Goal: Task Accomplishment & Management: Manage account settings

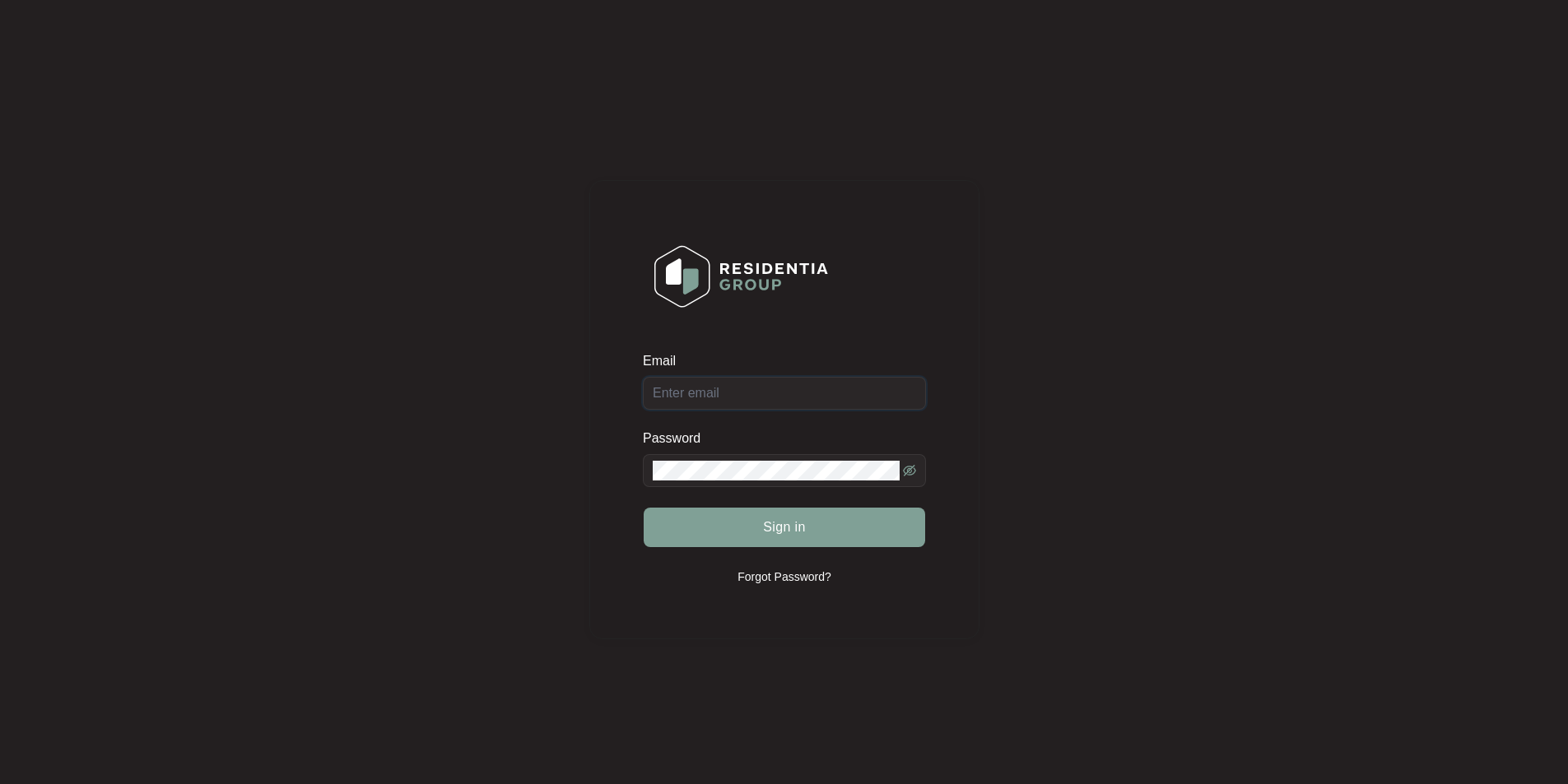
click at [734, 395] on input "Email" at bounding box center [784, 393] width 284 height 33
type input "[EMAIL_ADDRESS][DOMAIN_NAME]"
click at [644, 507] on button "Sign in" at bounding box center [784, 527] width 282 height 40
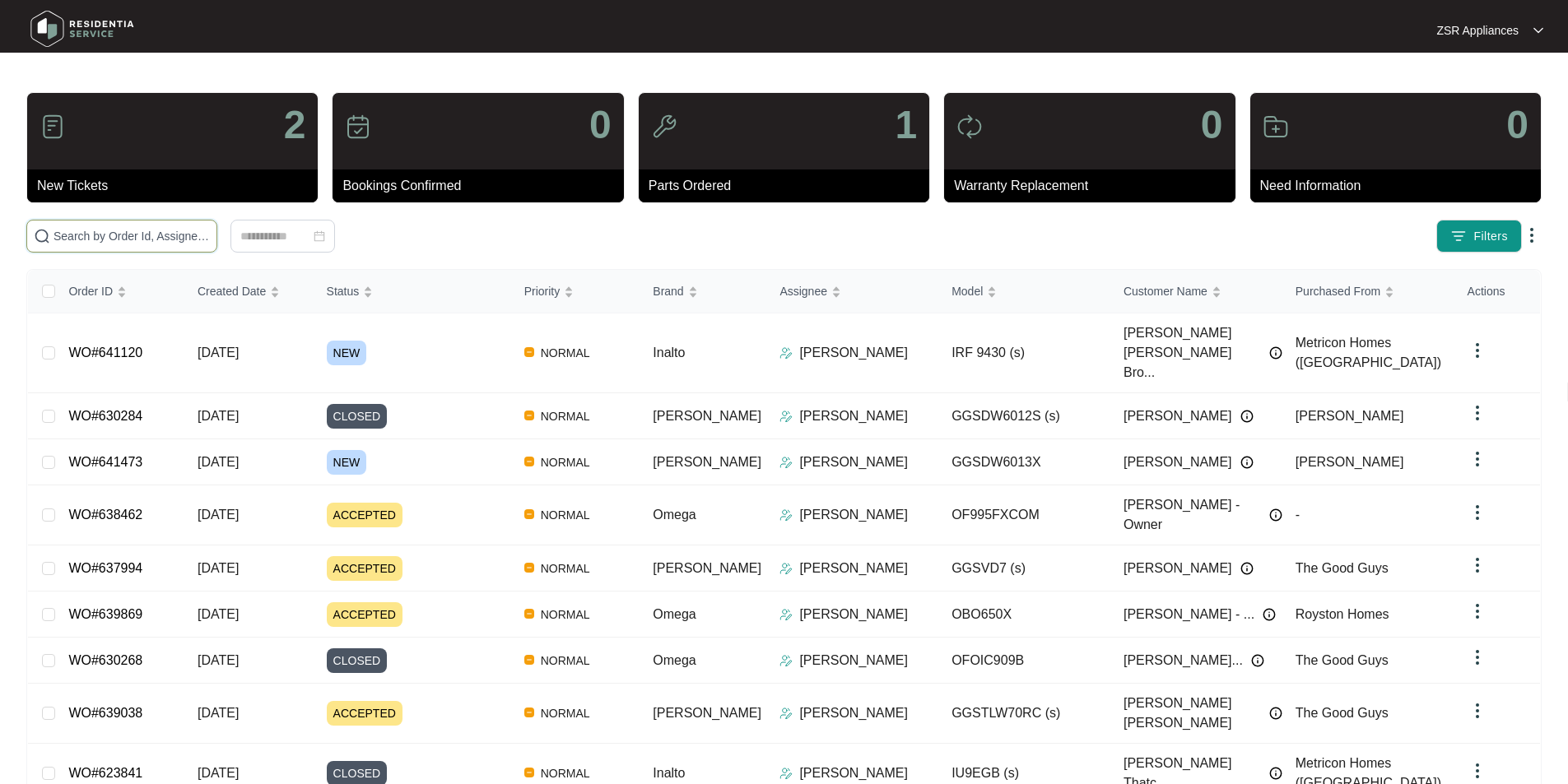
click at [157, 241] on input "text" at bounding box center [131, 236] width 156 height 18
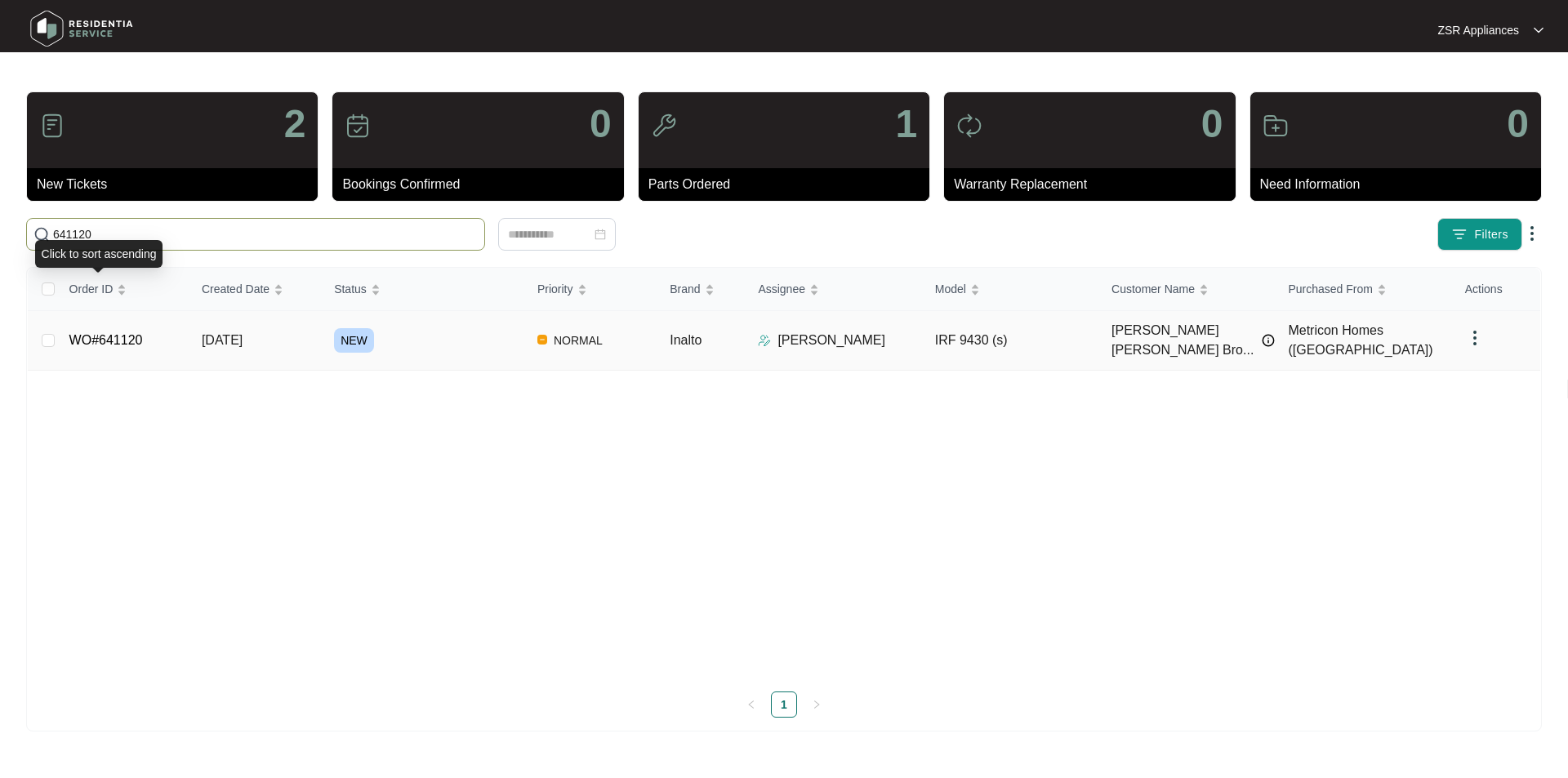
type input "641120"
click at [103, 334] on link "WO#641120" at bounding box center [106, 341] width 73 height 14
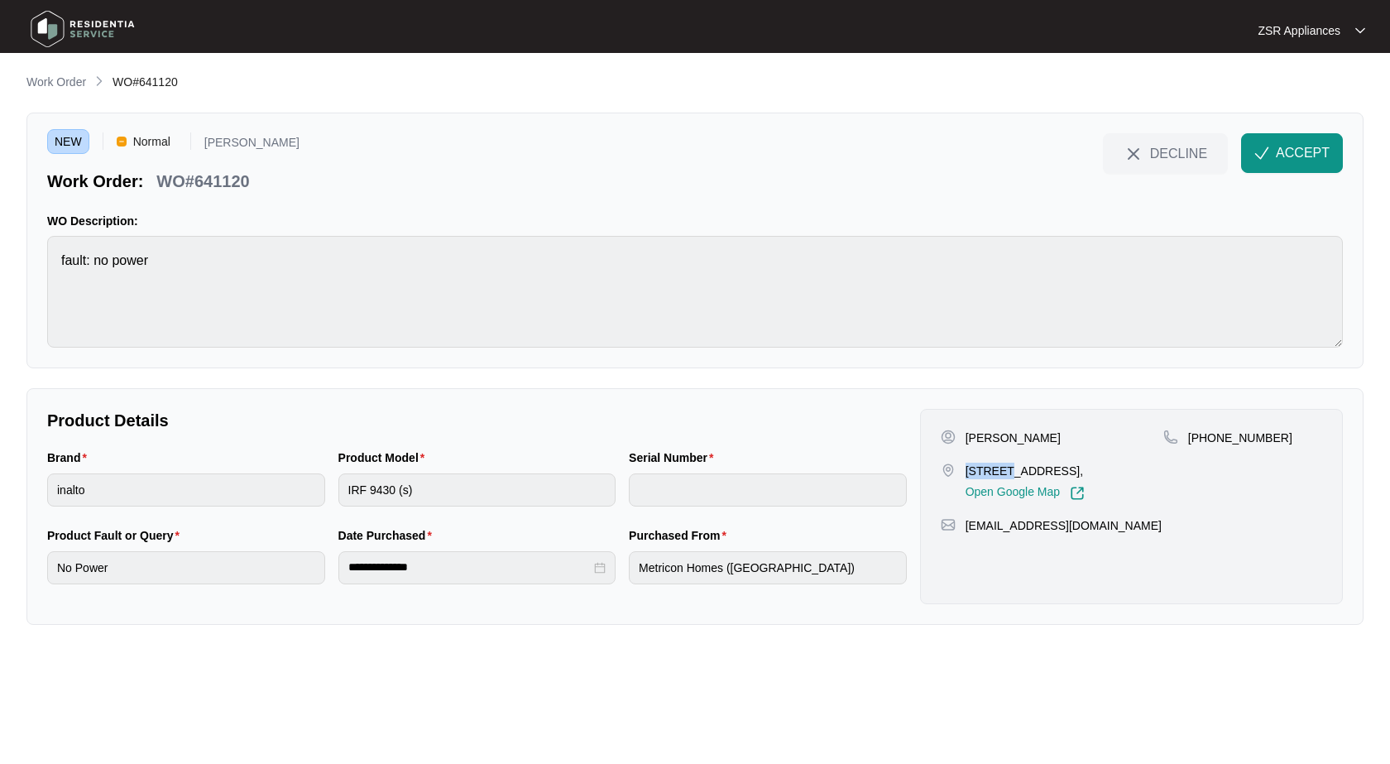
drag, startPoint x: 965, startPoint y: 471, endPoint x: 1010, endPoint y: 470, distance: 45.5
click at [1010, 470] on p "[STREET_ADDRESS]," at bounding box center [1024, 470] width 119 height 17
copy p "43 PRIM"
drag, startPoint x: 966, startPoint y: 434, endPoint x: 1080, endPoint y: 428, distance: 114.3
click at [1080, 428] on div "[PERSON_NAME] [STREET_ADDRESS], Open Google Map [PHONE_NUMBER] [EMAIL_ADDRESS][…" at bounding box center [1131, 506] width 423 height 195
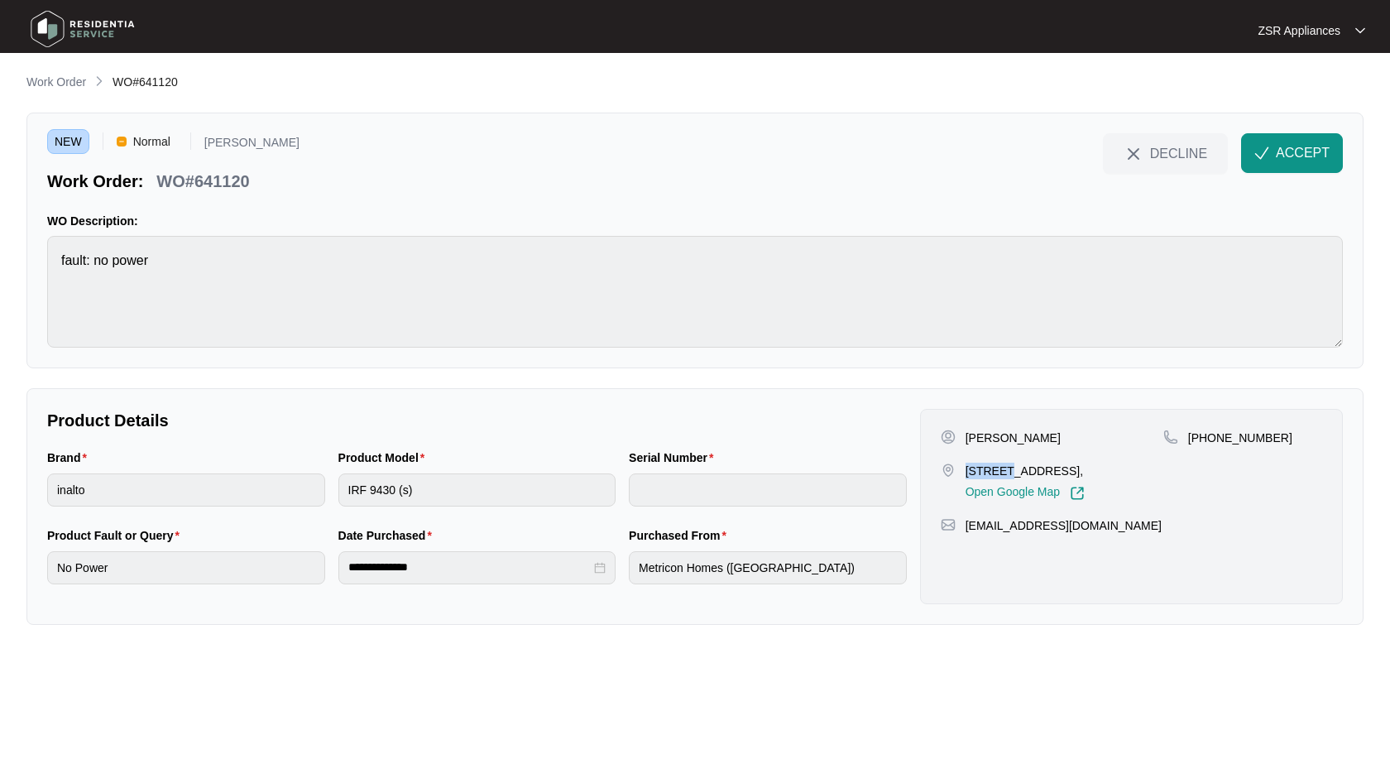
copy p "[PERSON_NAME]"
click at [1049, 430] on p "[PERSON_NAME]" at bounding box center [1012, 437] width 95 height 17
copy p "Broadley"
click at [229, 180] on p "WO#641120" at bounding box center [202, 181] width 93 height 23
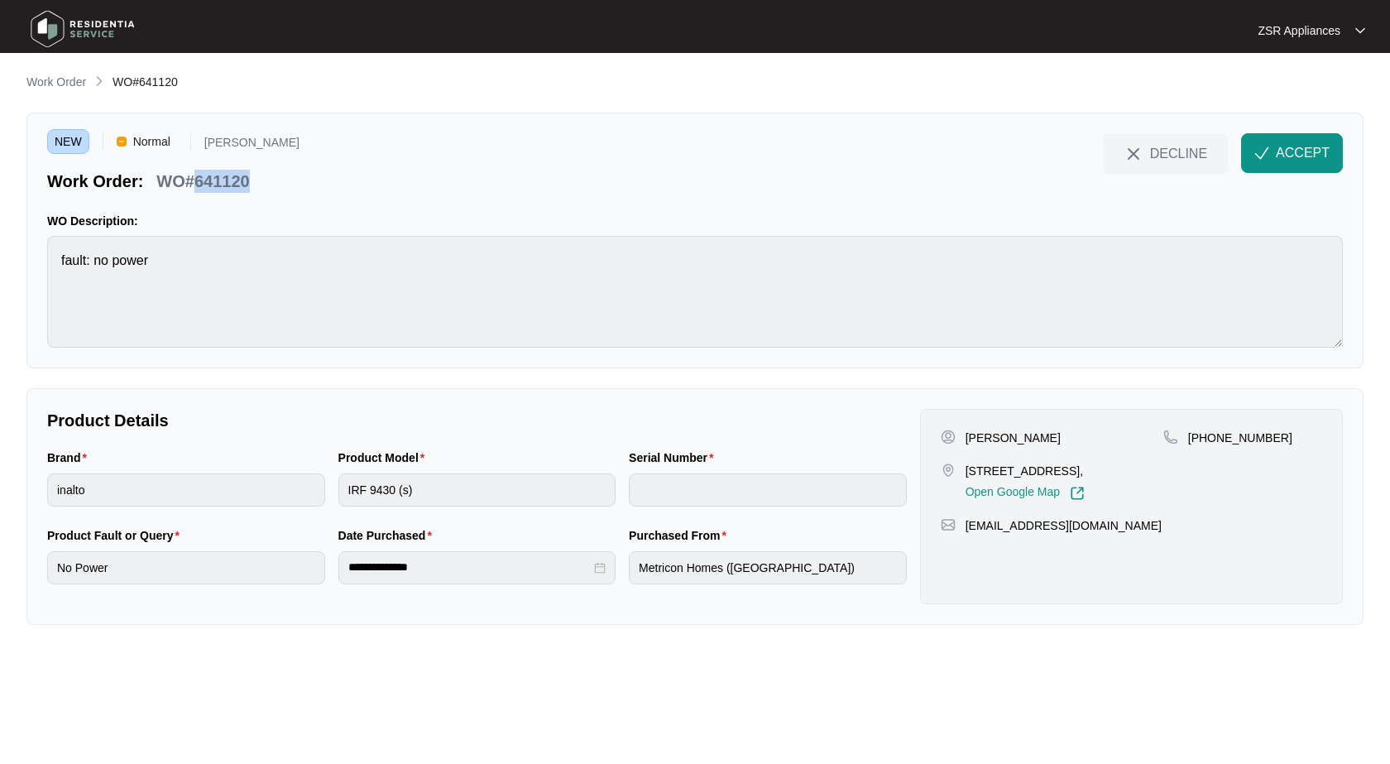
click at [229, 180] on p "WO#641120" at bounding box center [202, 181] width 93 height 23
copy p "641120"
click at [1279, 151] on span "ACCEPT" at bounding box center [1303, 153] width 54 height 20
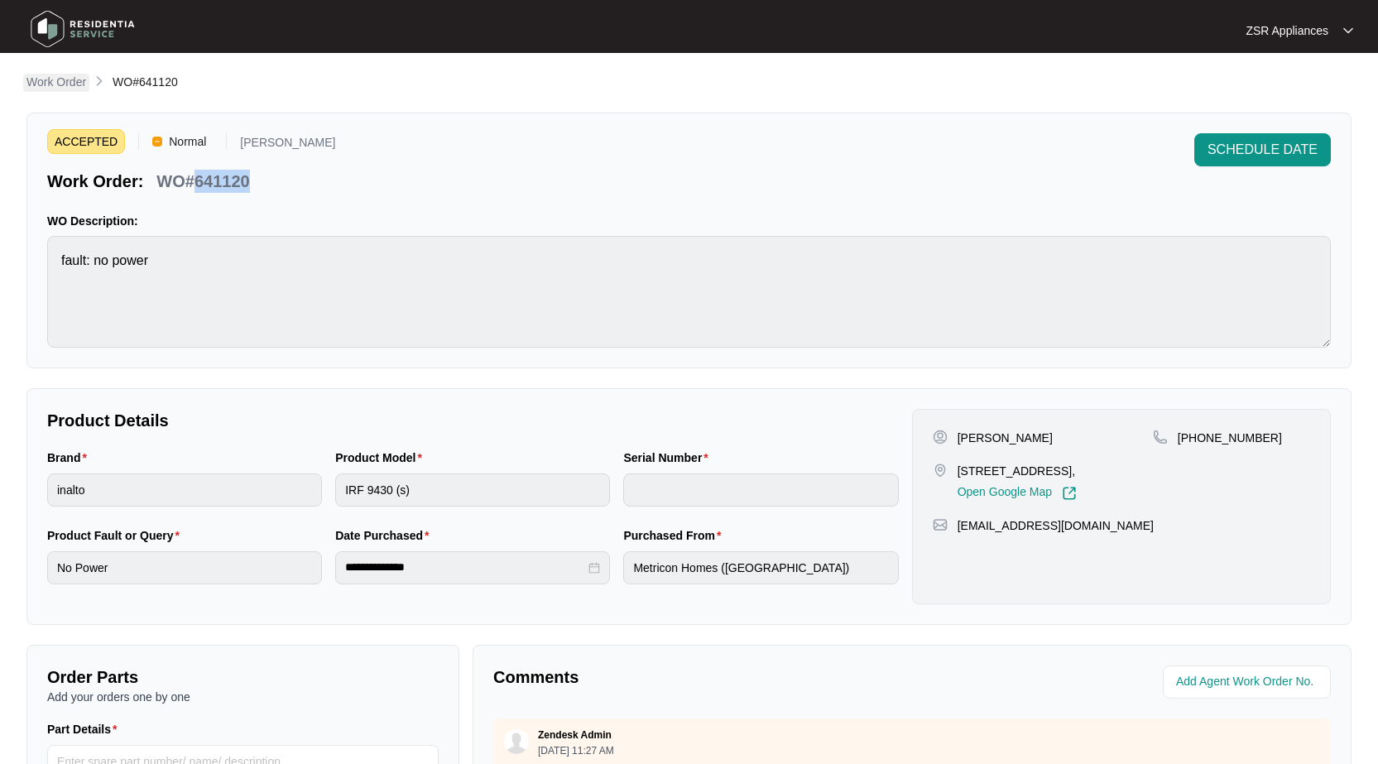
click at [69, 84] on p "Work Order" at bounding box center [56, 82] width 60 height 17
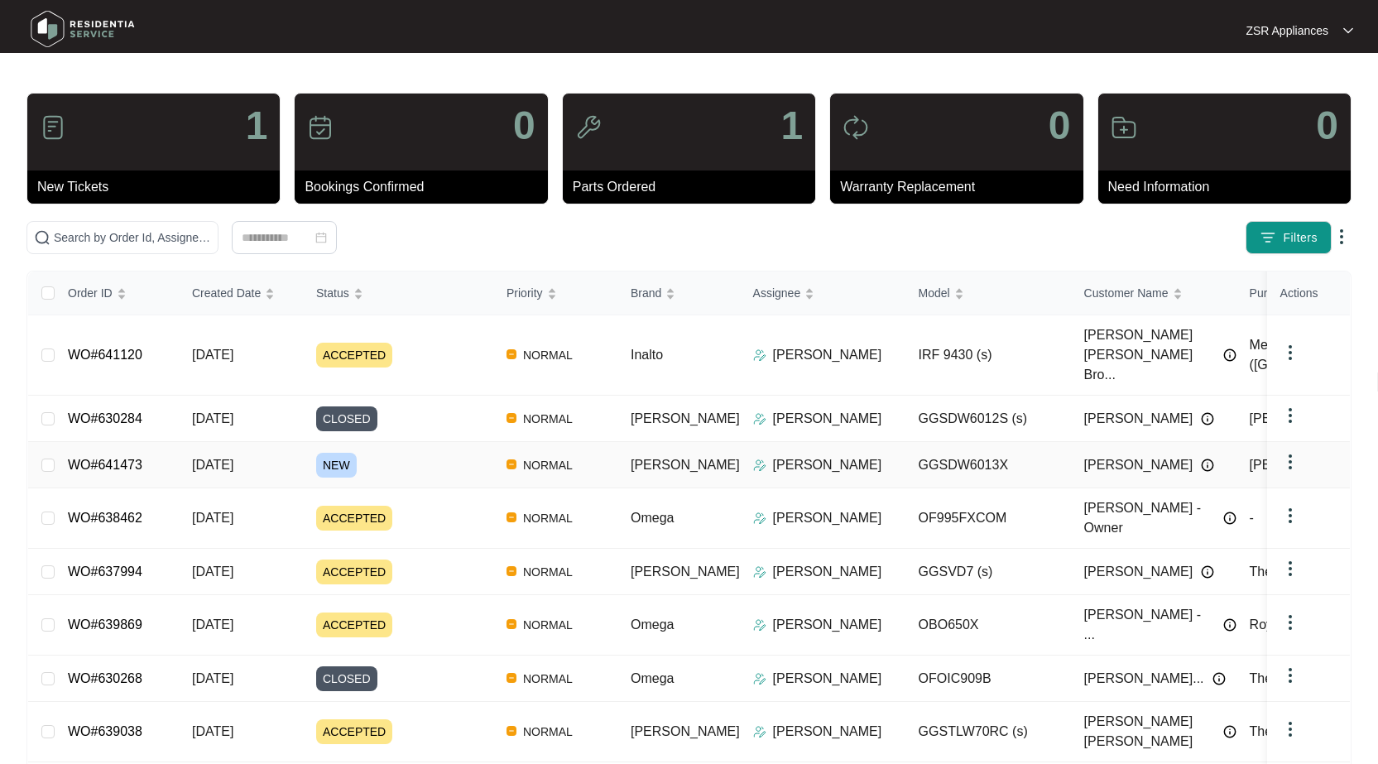
click at [115, 458] on link "WO#641473" at bounding box center [105, 465] width 74 height 14
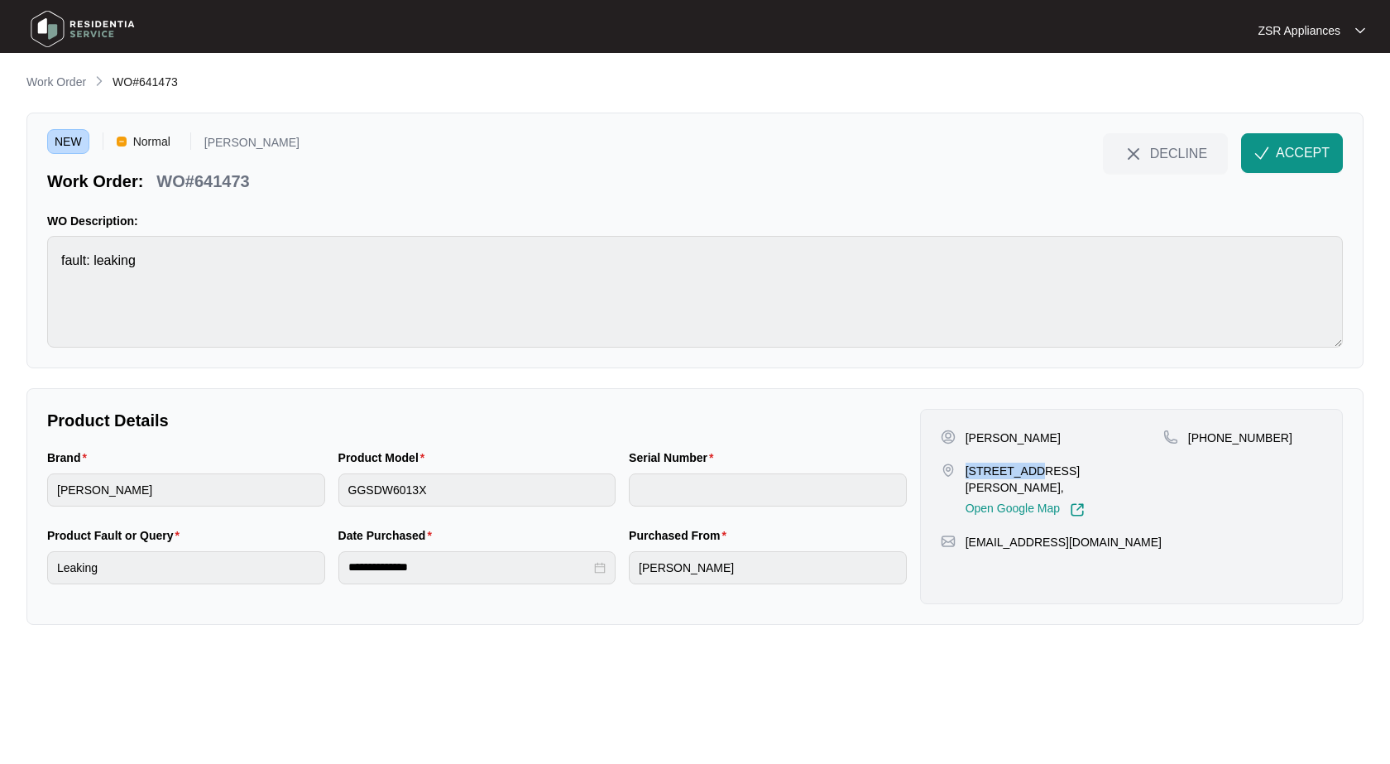
drag, startPoint x: 966, startPoint y: 472, endPoint x: 1019, endPoint y: 475, distance: 53.1
click at [1019, 475] on p "[STREET_ADDRESS][PERSON_NAME]," at bounding box center [1064, 478] width 198 height 33
copy p "23 [PERSON_NAME]"
click at [973, 437] on p "[PERSON_NAME]" at bounding box center [1012, 437] width 95 height 17
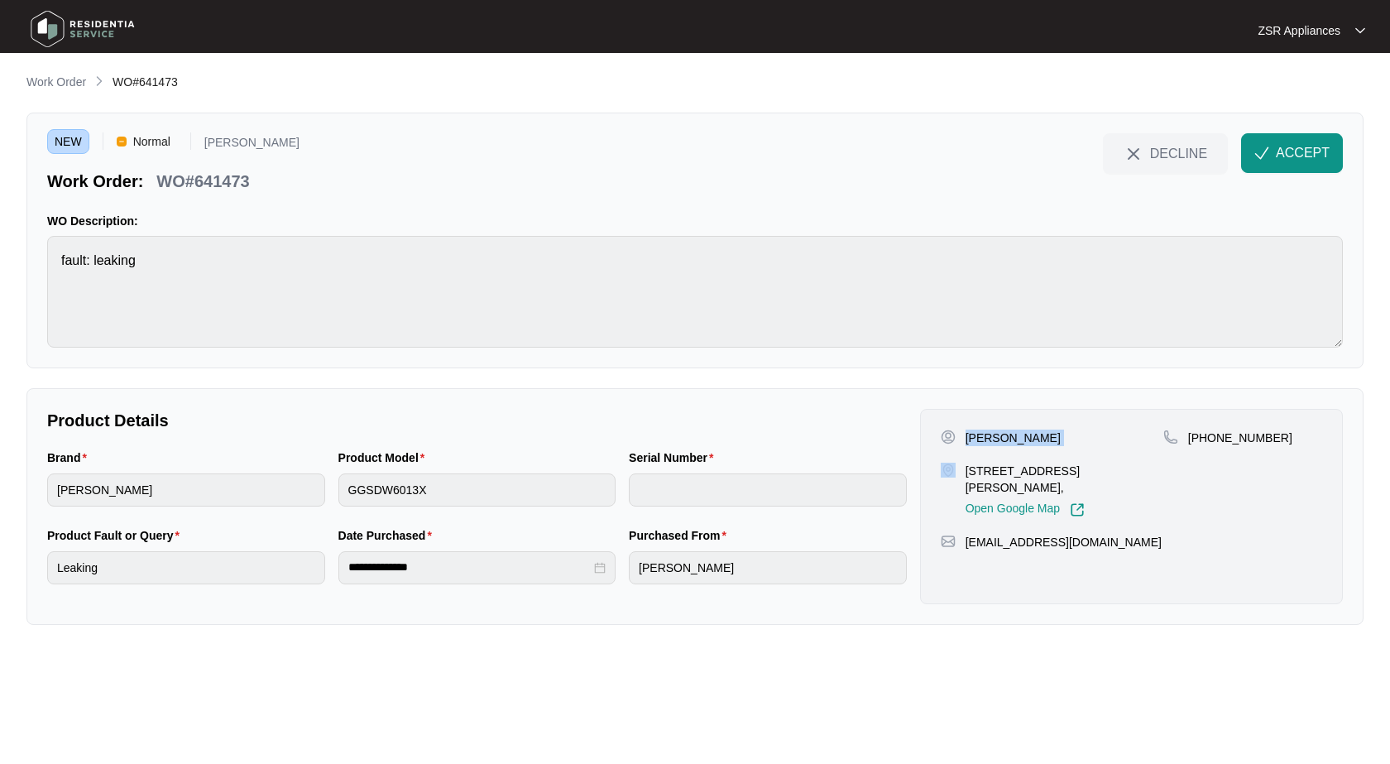
click at [973, 437] on p "[PERSON_NAME]" at bounding box center [1012, 437] width 95 height 17
copy p "[PERSON_NAME]"
click at [1241, 430] on p "[PHONE_NUMBER]" at bounding box center [1240, 437] width 104 height 17
copy p "61457621251"
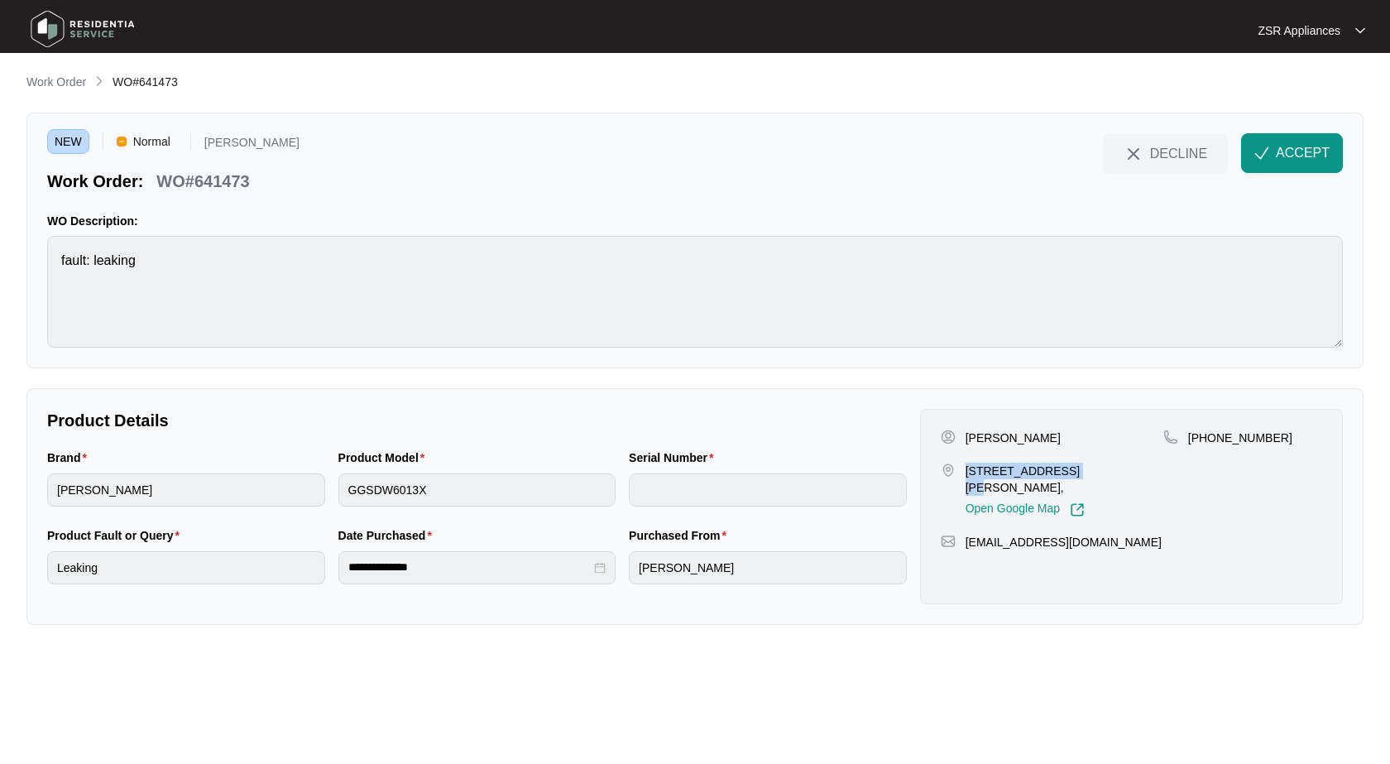
drag, startPoint x: 966, startPoint y: 469, endPoint x: 1057, endPoint y: 470, distance: 90.2
click at [1057, 470] on p "[STREET_ADDRESS][PERSON_NAME]," at bounding box center [1064, 478] width 198 height 33
copy p "23 [PERSON_NAME] Circuit"
click at [1077, 469] on p "[STREET_ADDRESS][PERSON_NAME]," at bounding box center [1064, 478] width 198 height 33
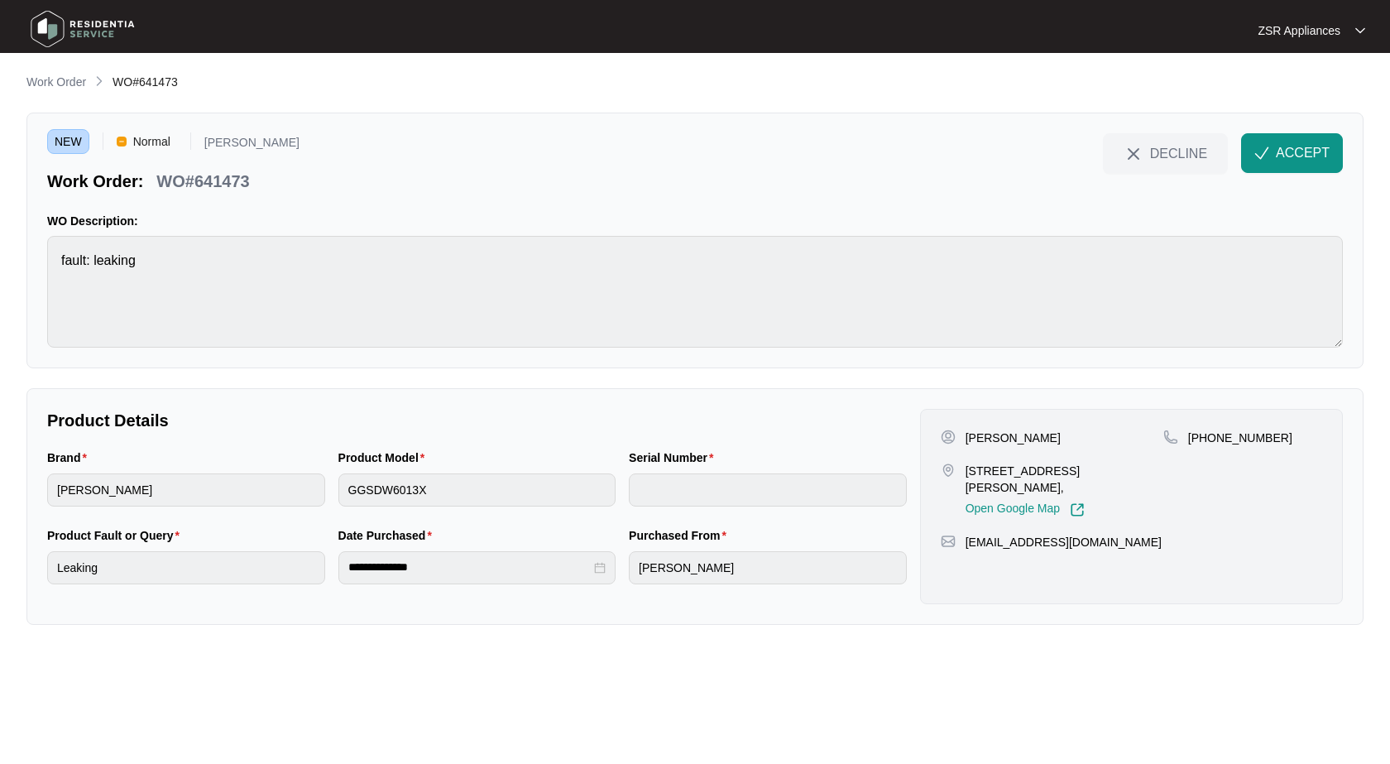
copy p "Winchelsea"
click at [1010, 438] on p "[PERSON_NAME]" at bounding box center [1012, 437] width 95 height 17
copy p "[PERSON_NAME]"
click at [222, 178] on p "WO#641473" at bounding box center [202, 181] width 93 height 23
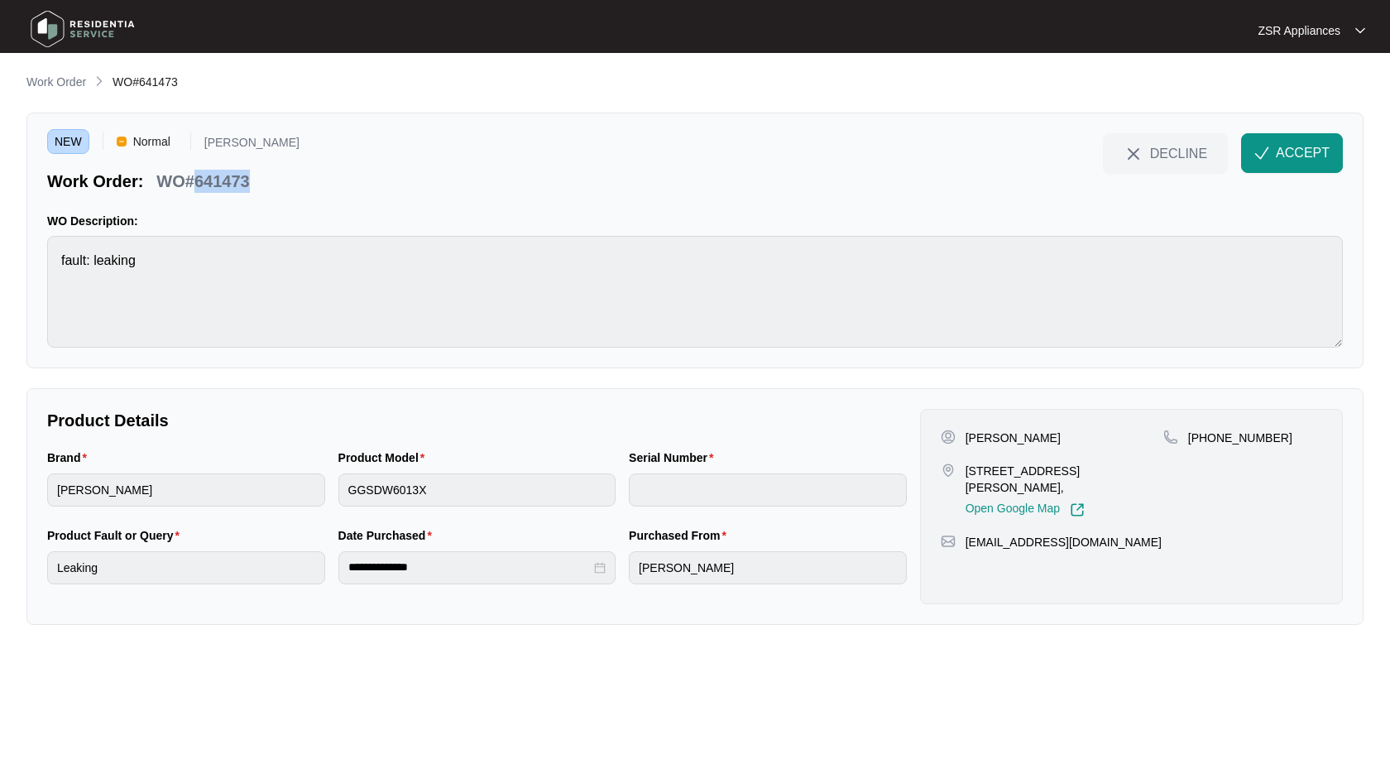
click at [222, 178] on p "WO#641473" at bounding box center [202, 181] width 93 height 23
click at [1305, 161] on span "ACCEPT" at bounding box center [1303, 153] width 54 height 20
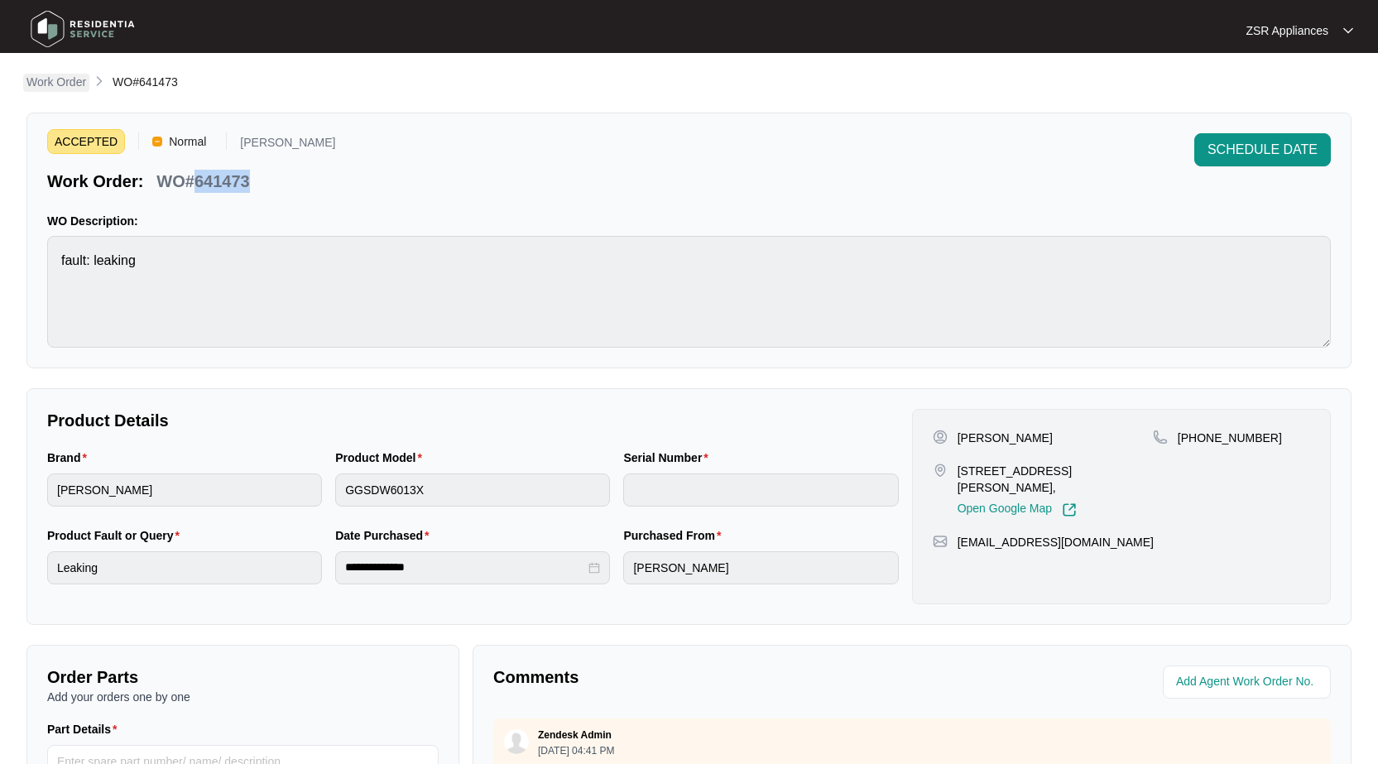
click at [64, 89] on p "Work Order" at bounding box center [56, 82] width 60 height 17
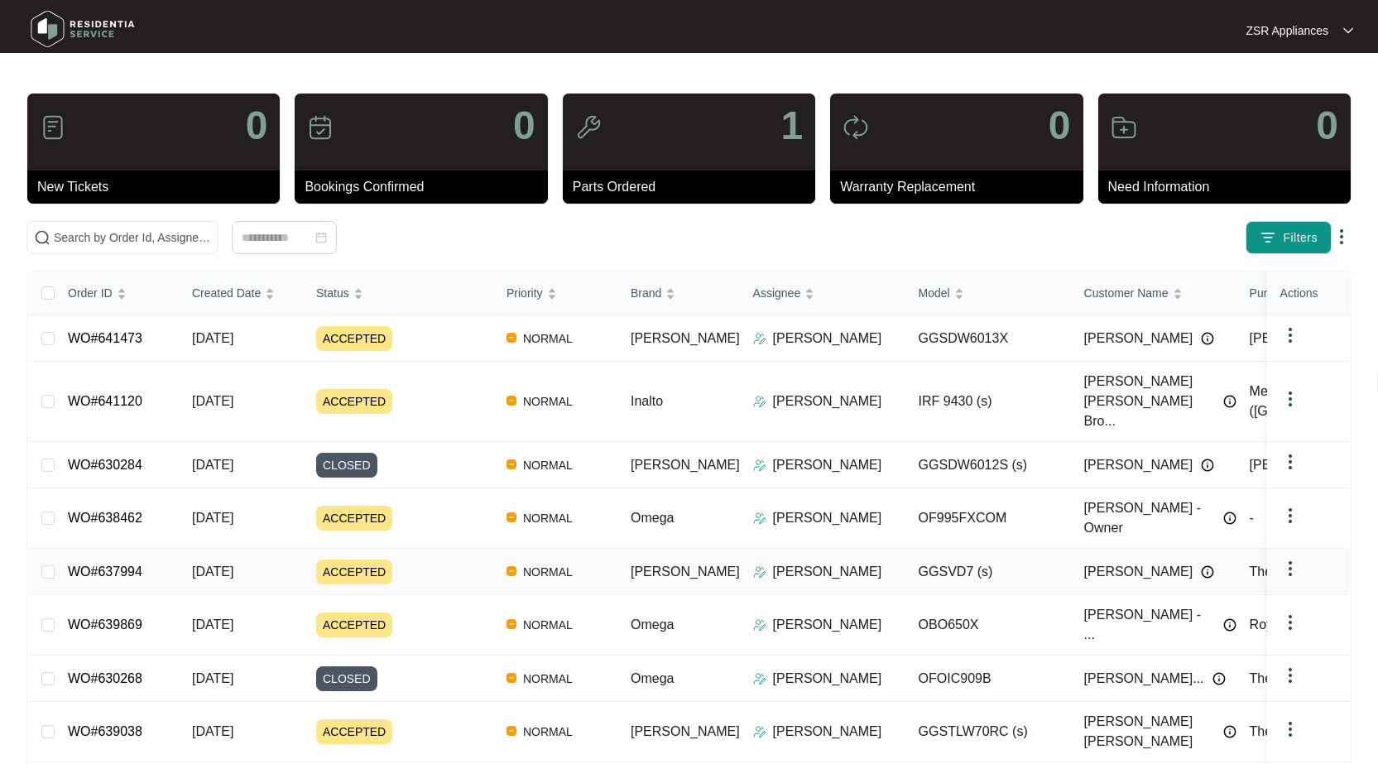
click at [98, 564] on link "WO#637994" at bounding box center [105, 571] width 74 height 14
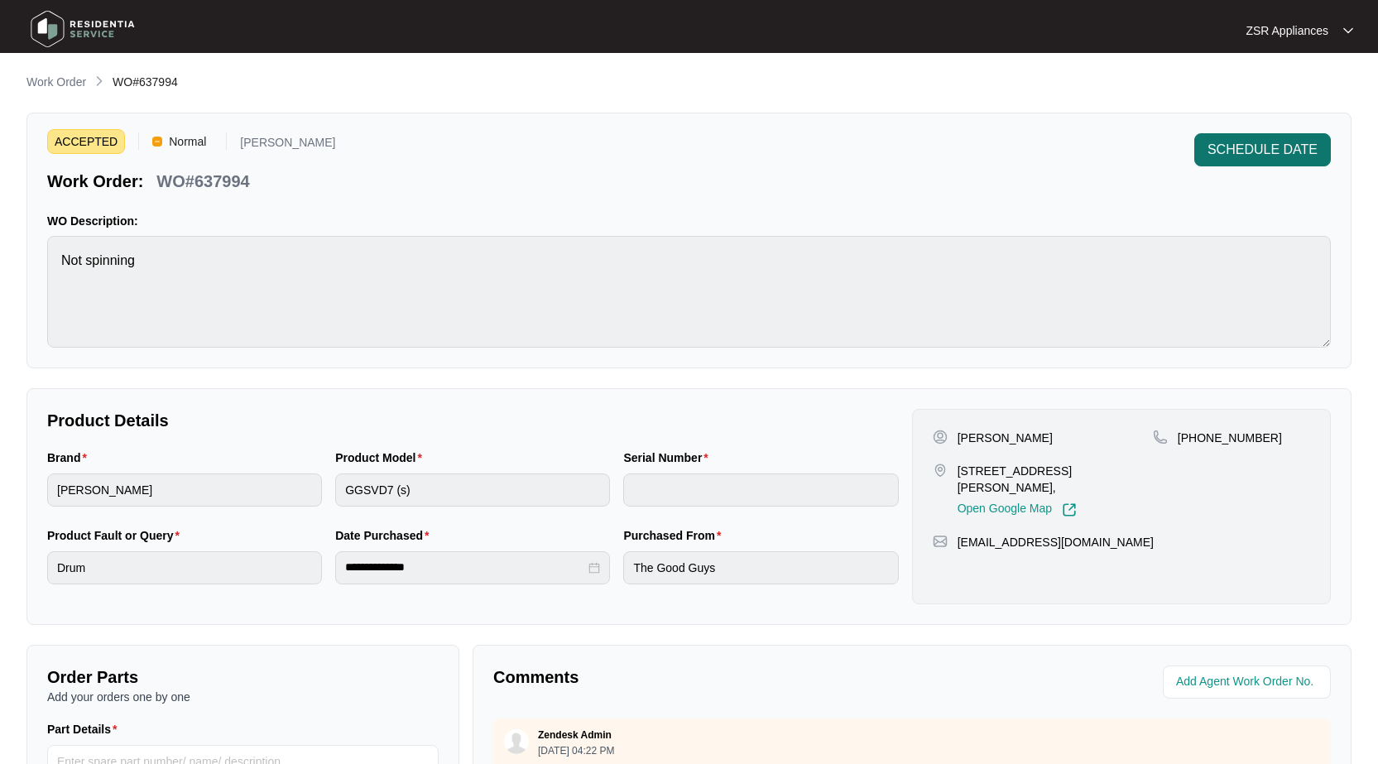
click at [1243, 151] on span "SCHEDULE DATE" at bounding box center [1262, 150] width 110 height 20
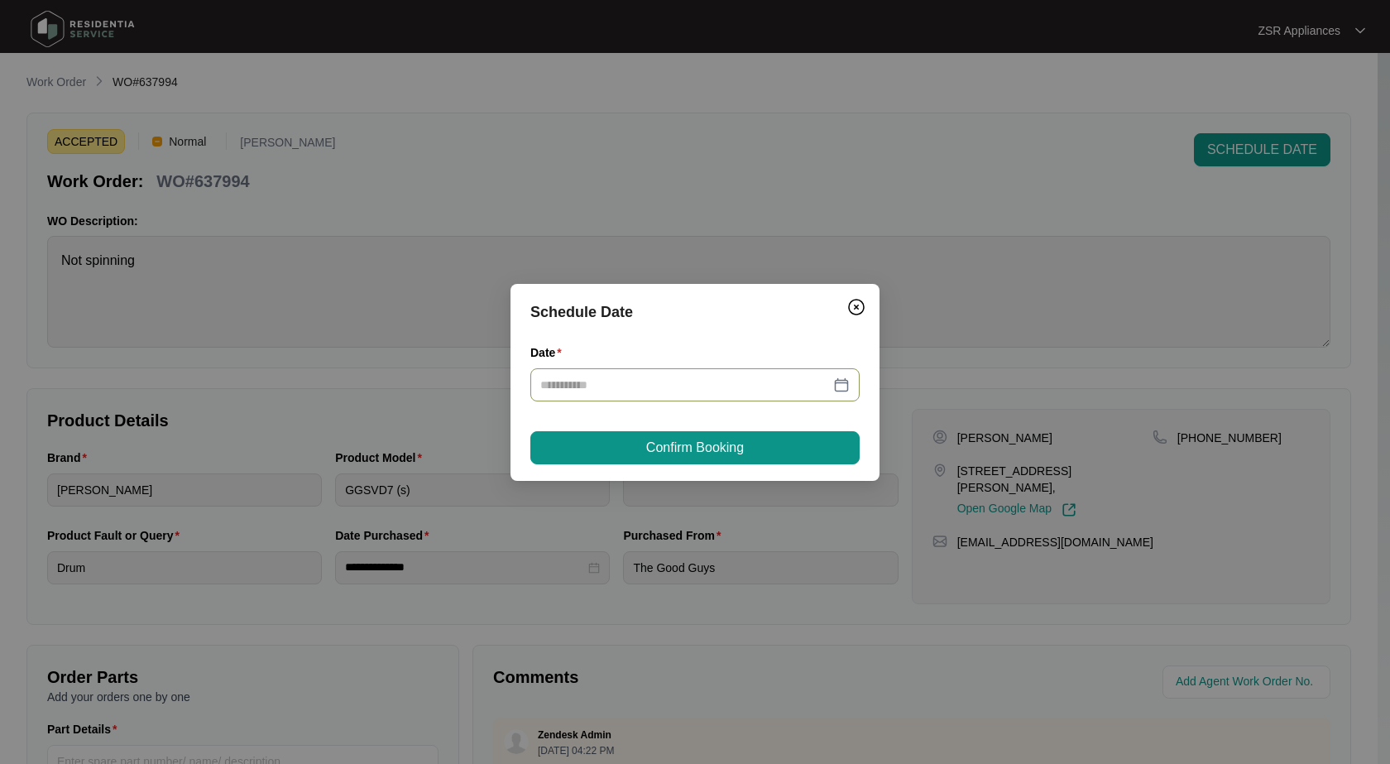
click at [846, 380] on div at bounding box center [694, 385] width 309 height 18
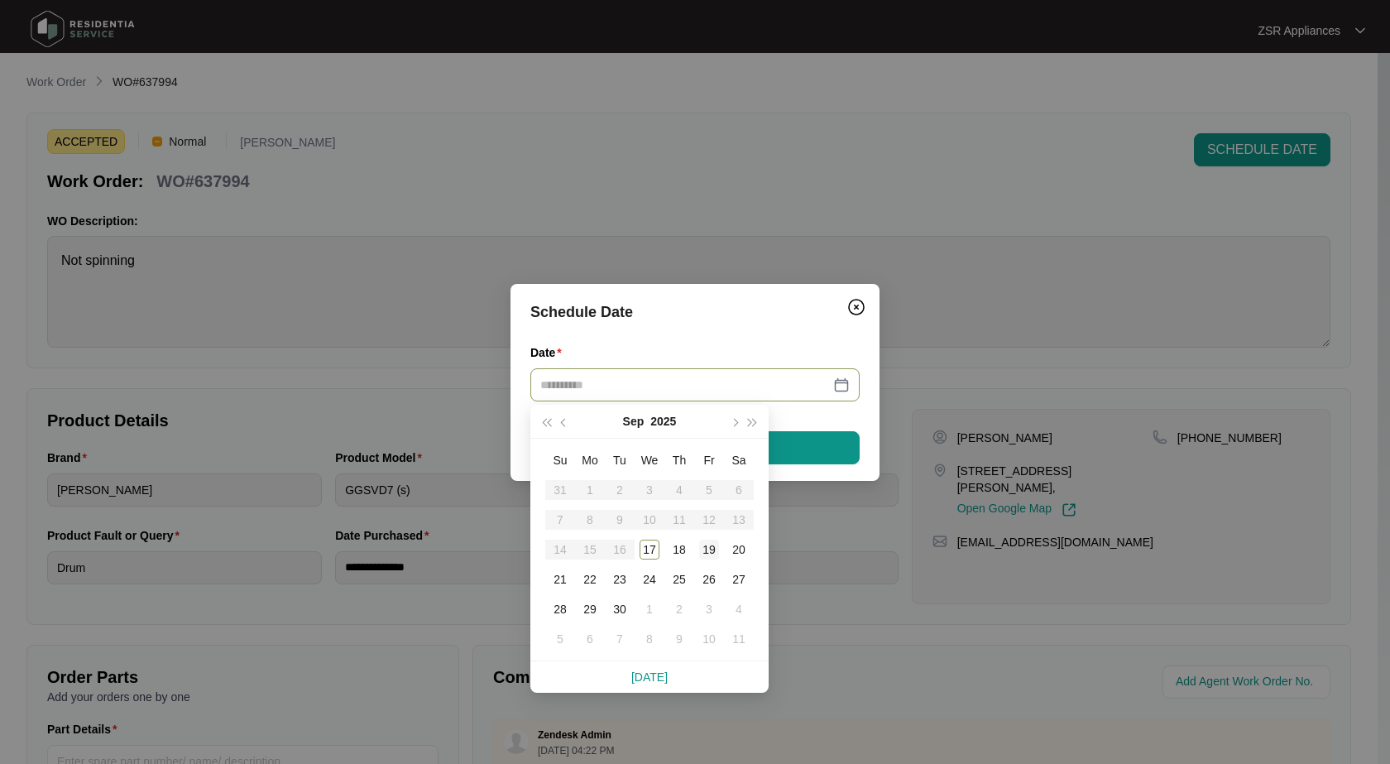
type input "**********"
click at [704, 550] on div "19" at bounding box center [709, 549] width 20 height 20
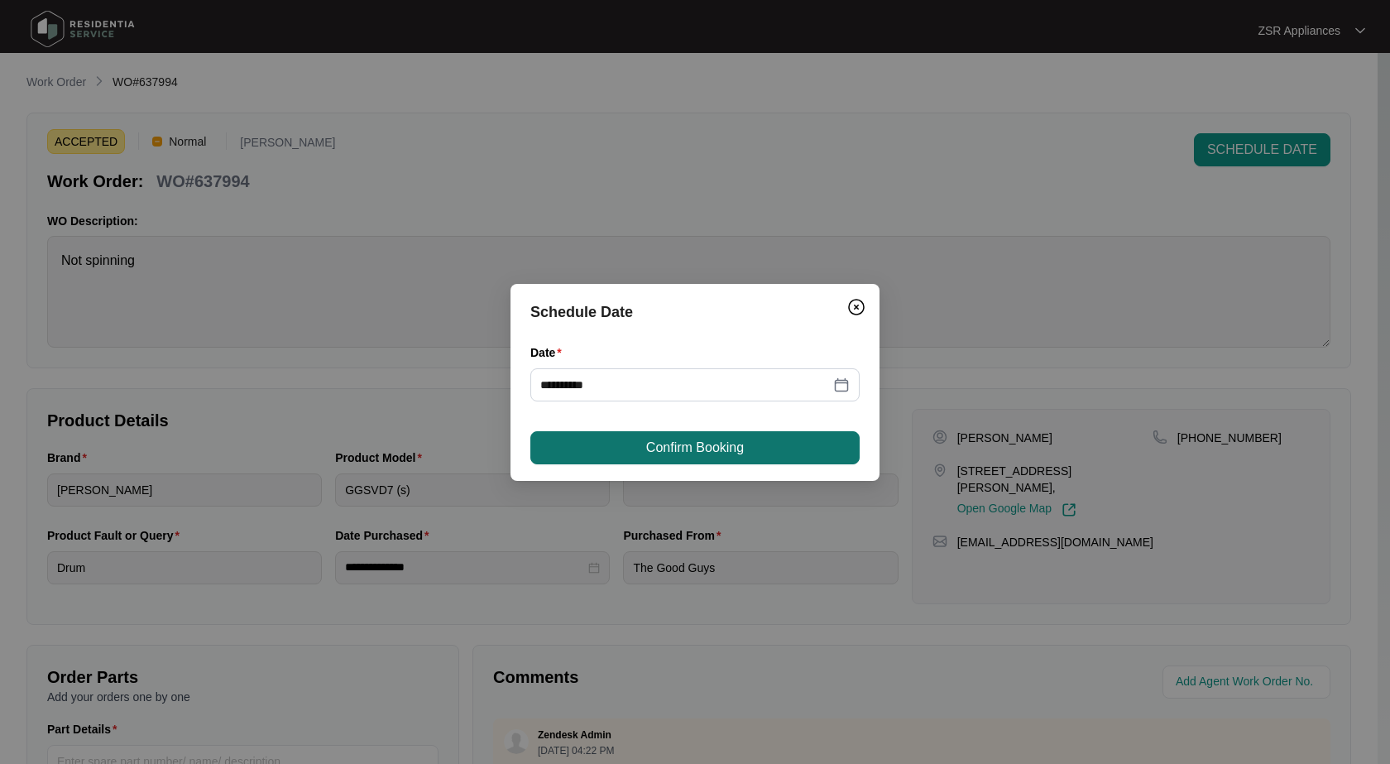
click at [702, 448] on span "Confirm Booking" at bounding box center [695, 448] width 98 height 20
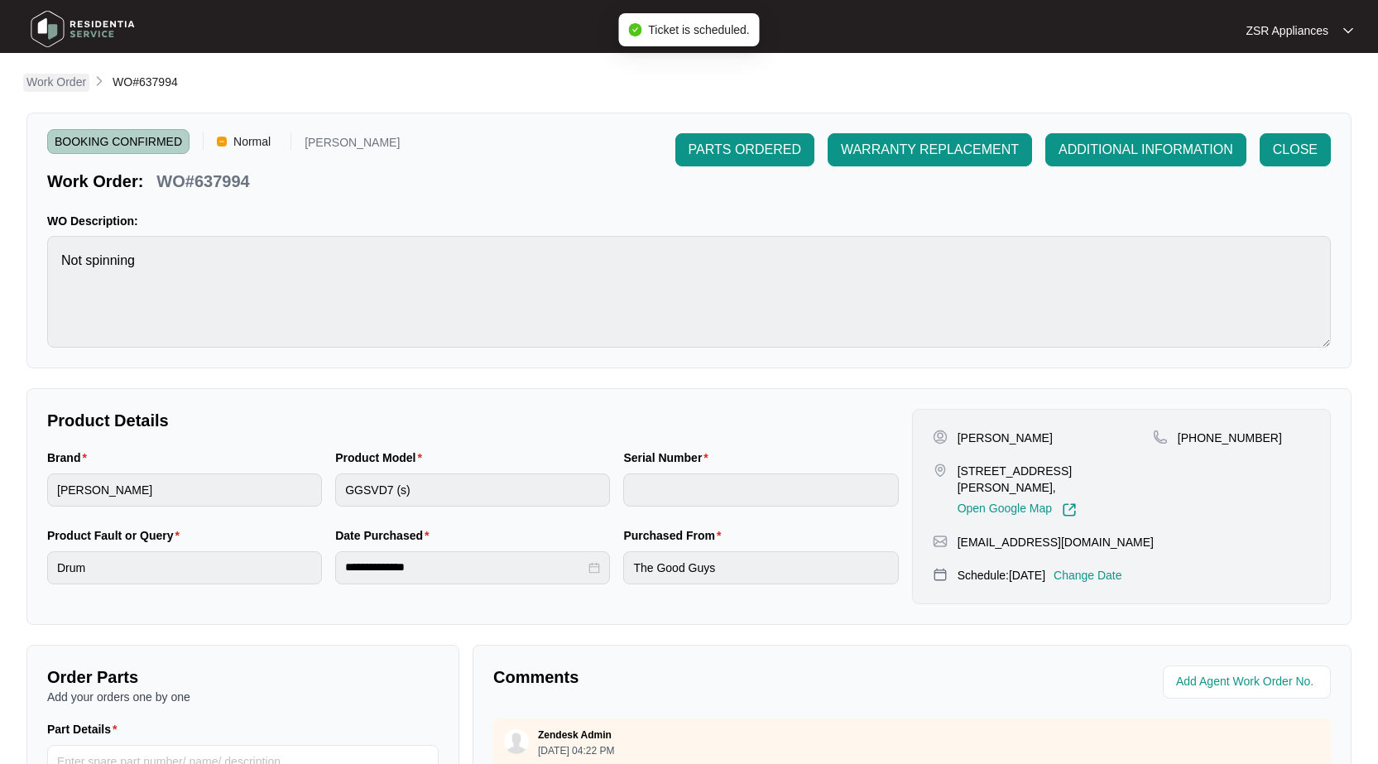
click at [60, 80] on p "Work Order" at bounding box center [56, 82] width 60 height 17
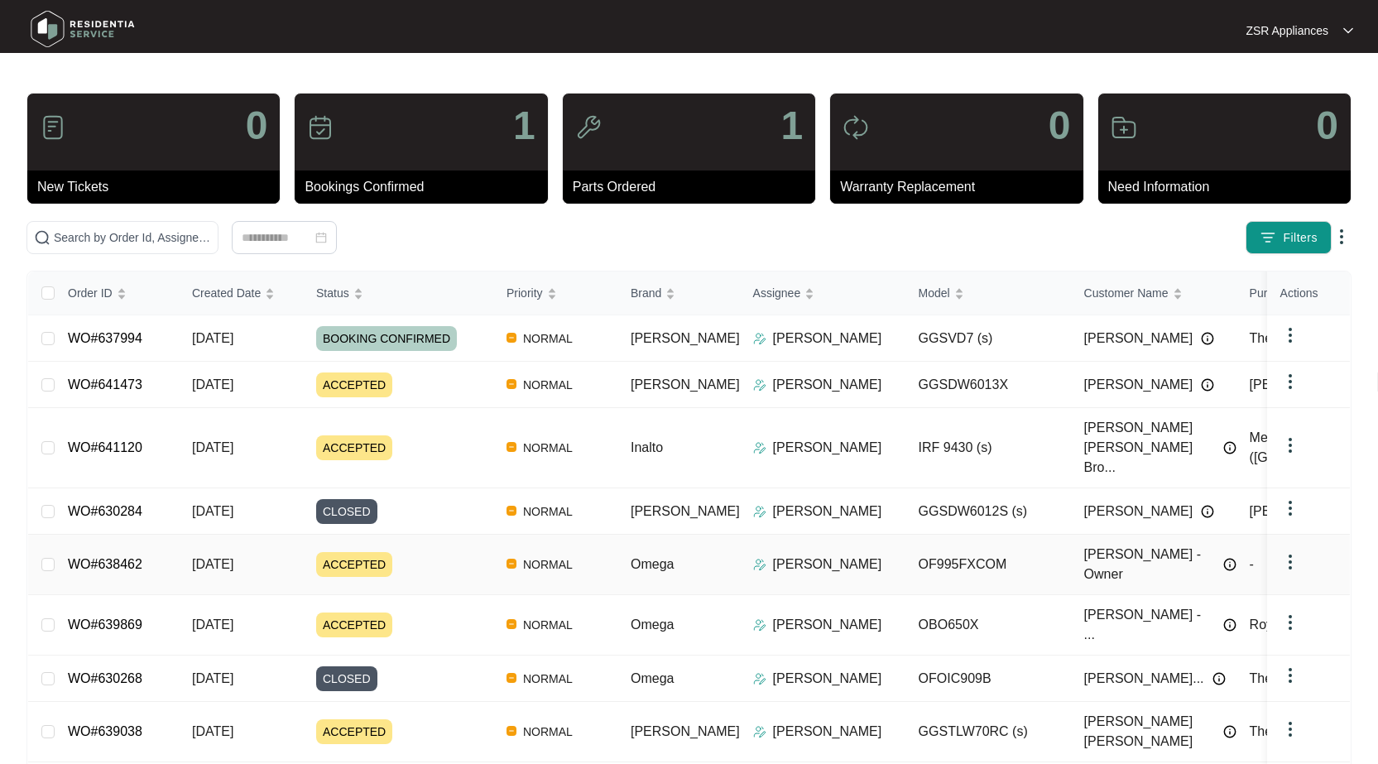
click at [127, 557] on link "WO#638462" at bounding box center [105, 564] width 74 height 14
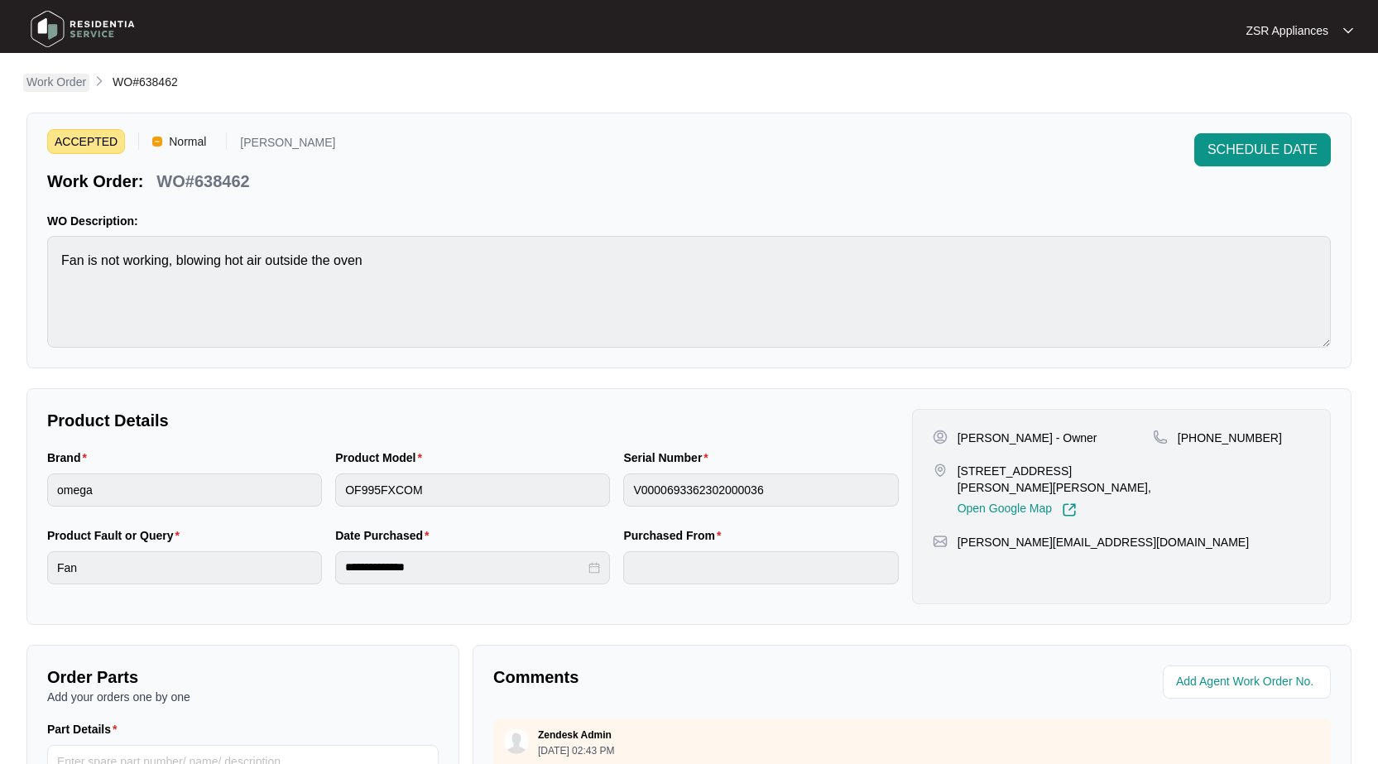
click at [60, 82] on p "Work Order" at bounding box center [56, 82] width 60 height 17
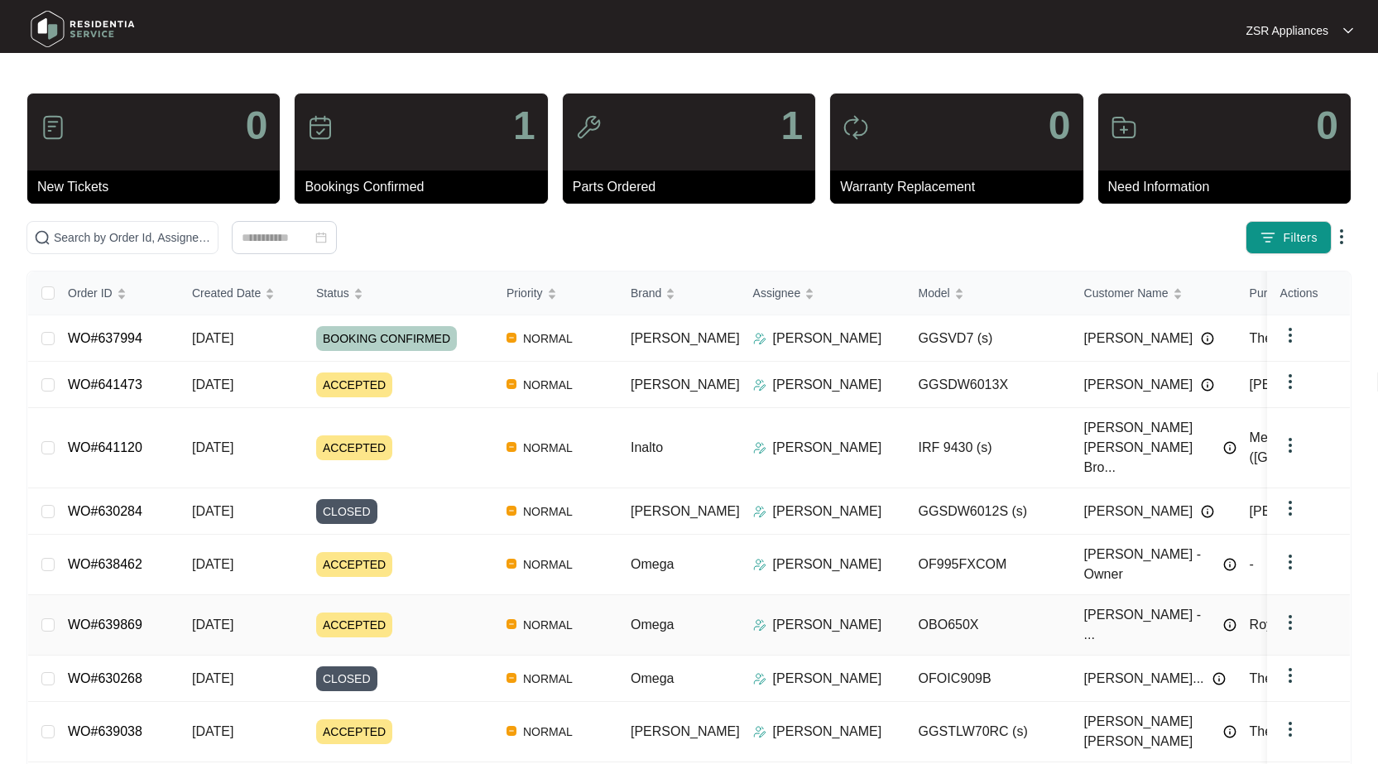
click at [89, 617] on link "WO#639869" at bounding box center [105, 624] width 74 height 14
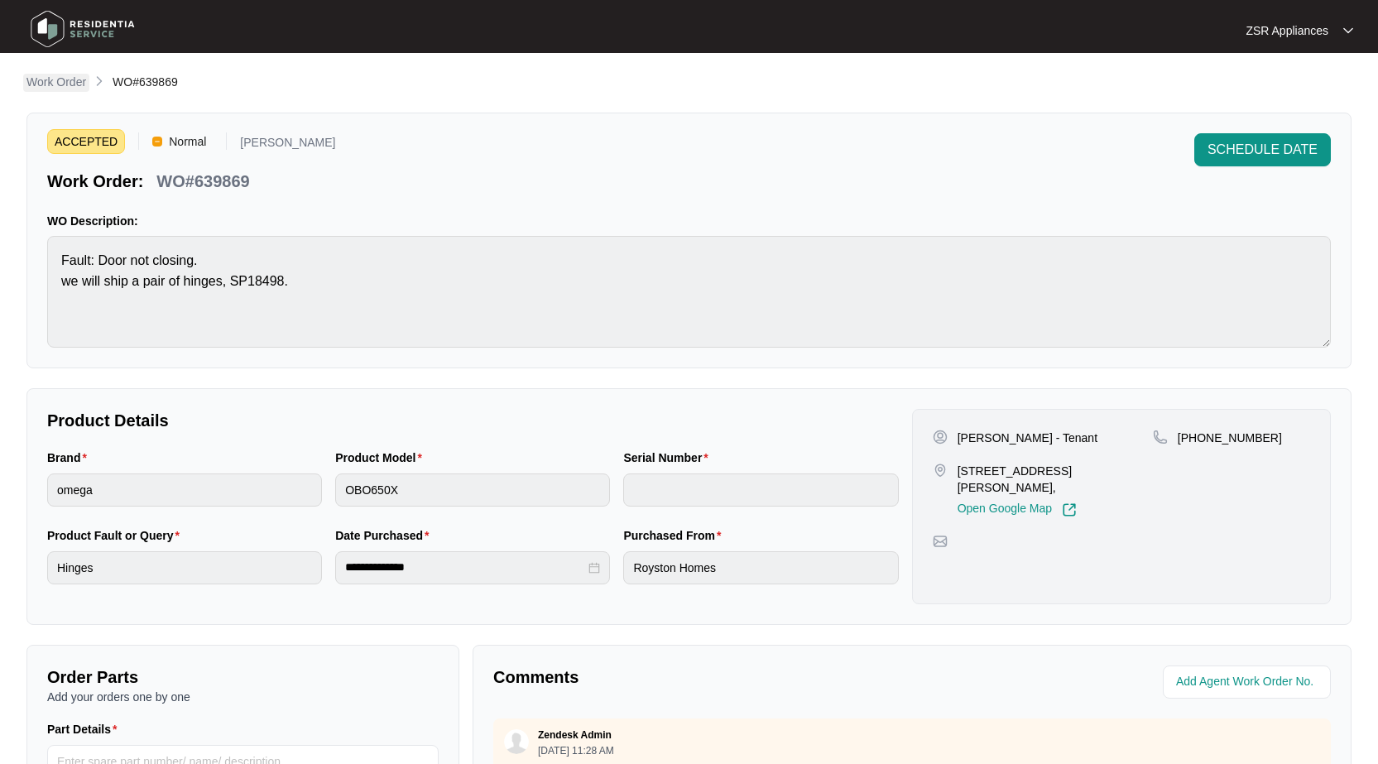
click at [70, 81] on p "Work Order" at bounding box center [56, 82] width 60 height 17
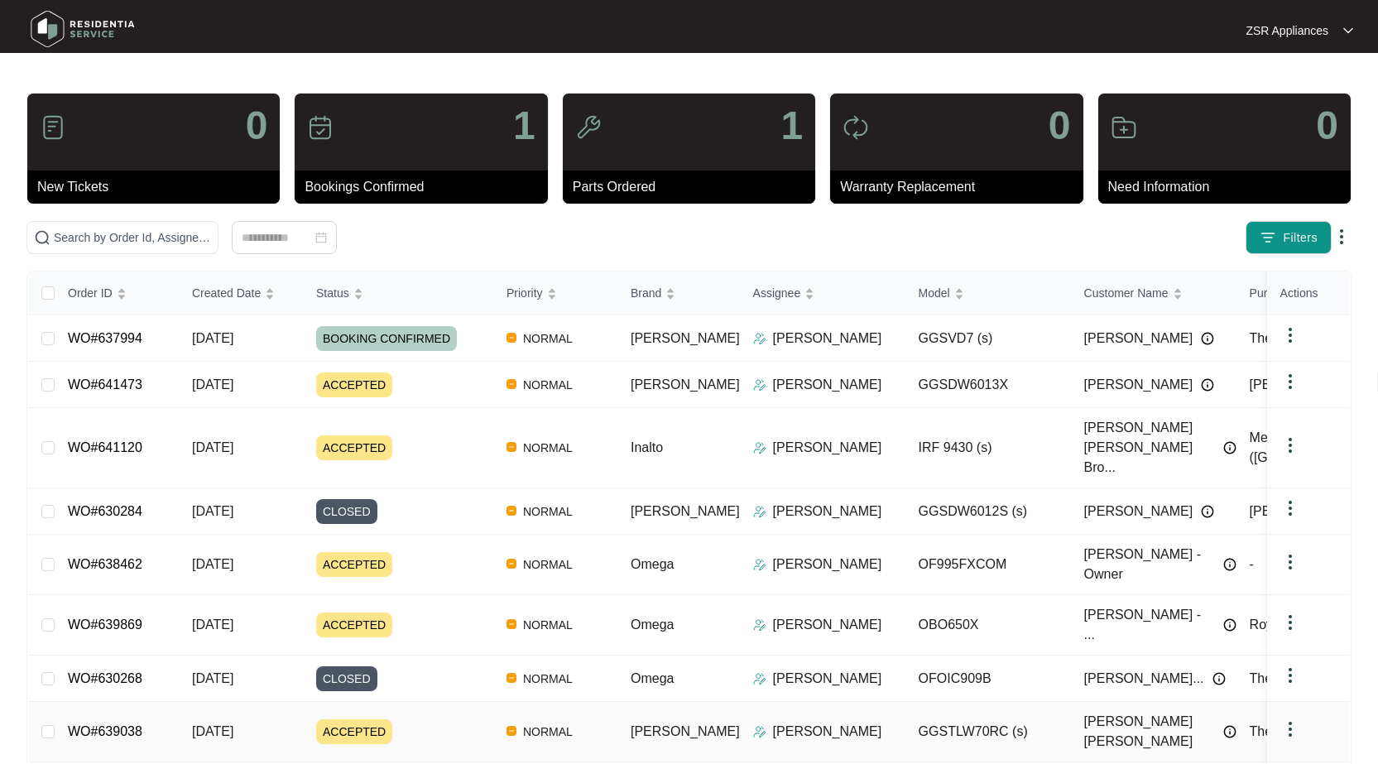
click at [106, 724] on link "WO#639038" at bounding box center [105, 731] width 74 height 14
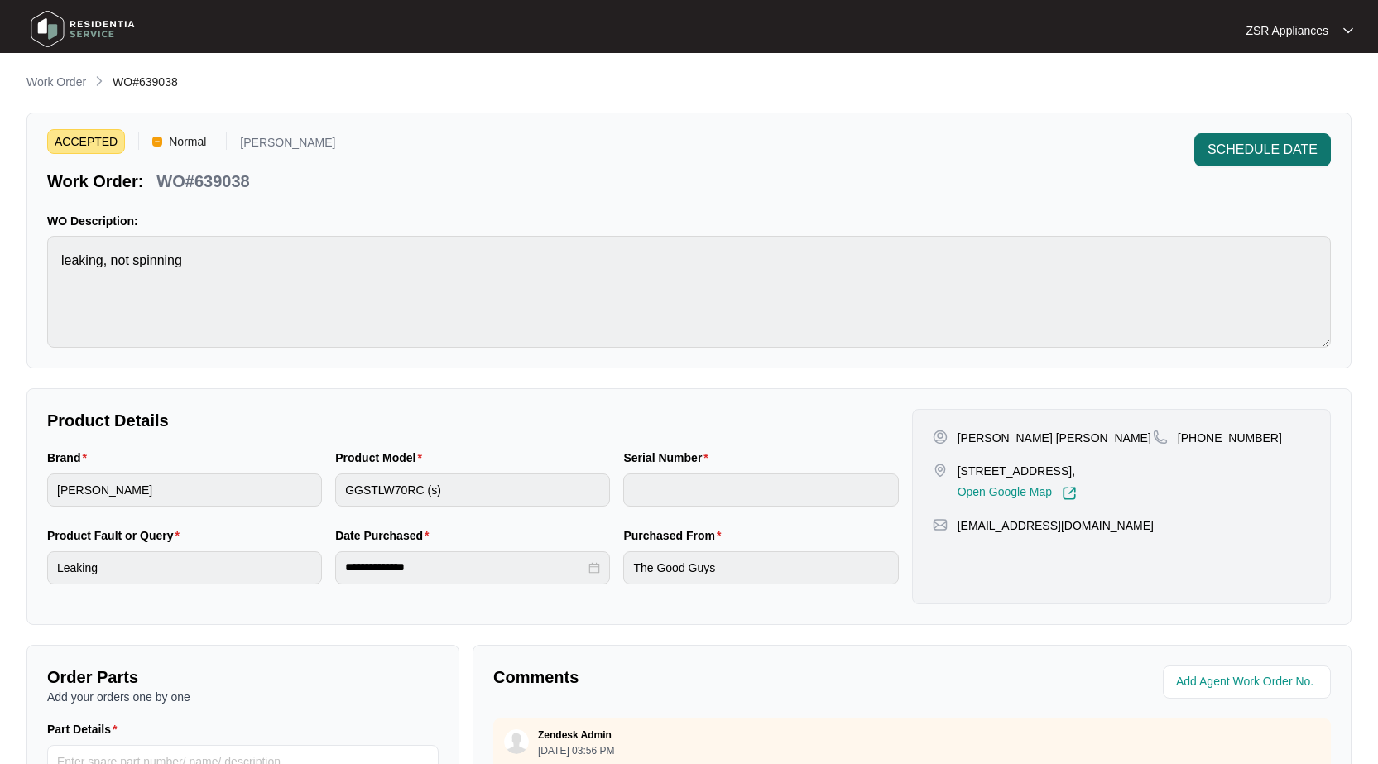
click at [1240, 146] on span "SCHEDULE DATE" at bounding box center [1262, 150] width 110 height 20
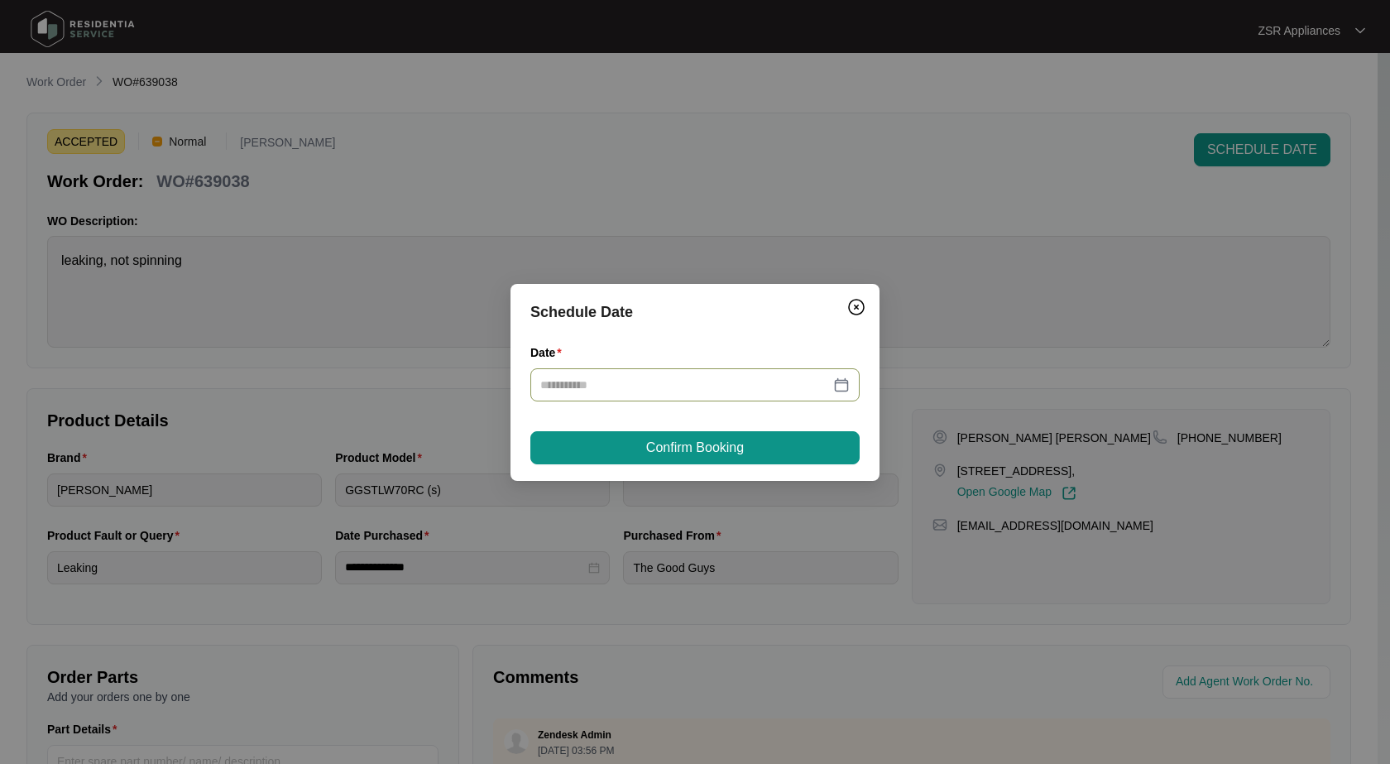
click at [841, 385] on div at bounding box center [694, 385] width 309 height 18
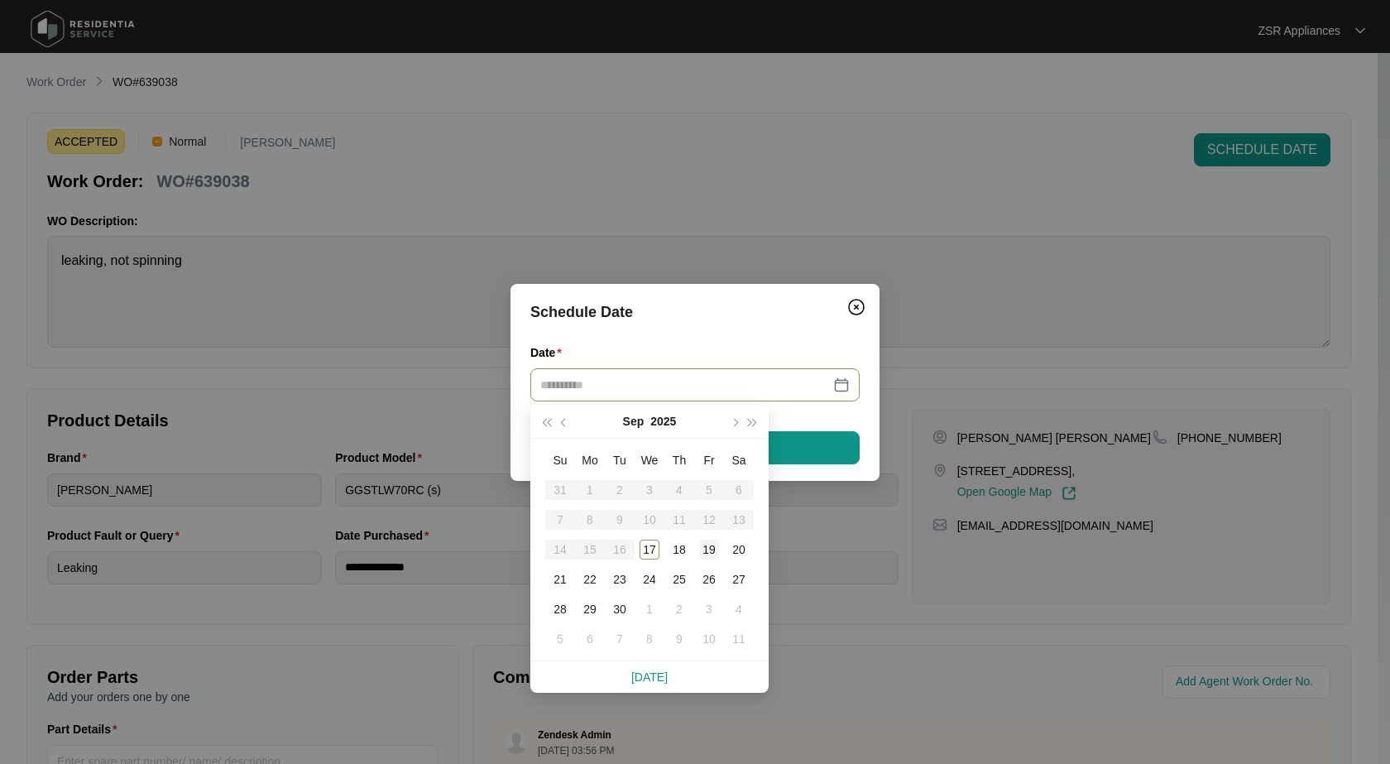
type input "**********"
click at [700, 553] on div "19" at bounding box center [709, 549] width 20 height 20
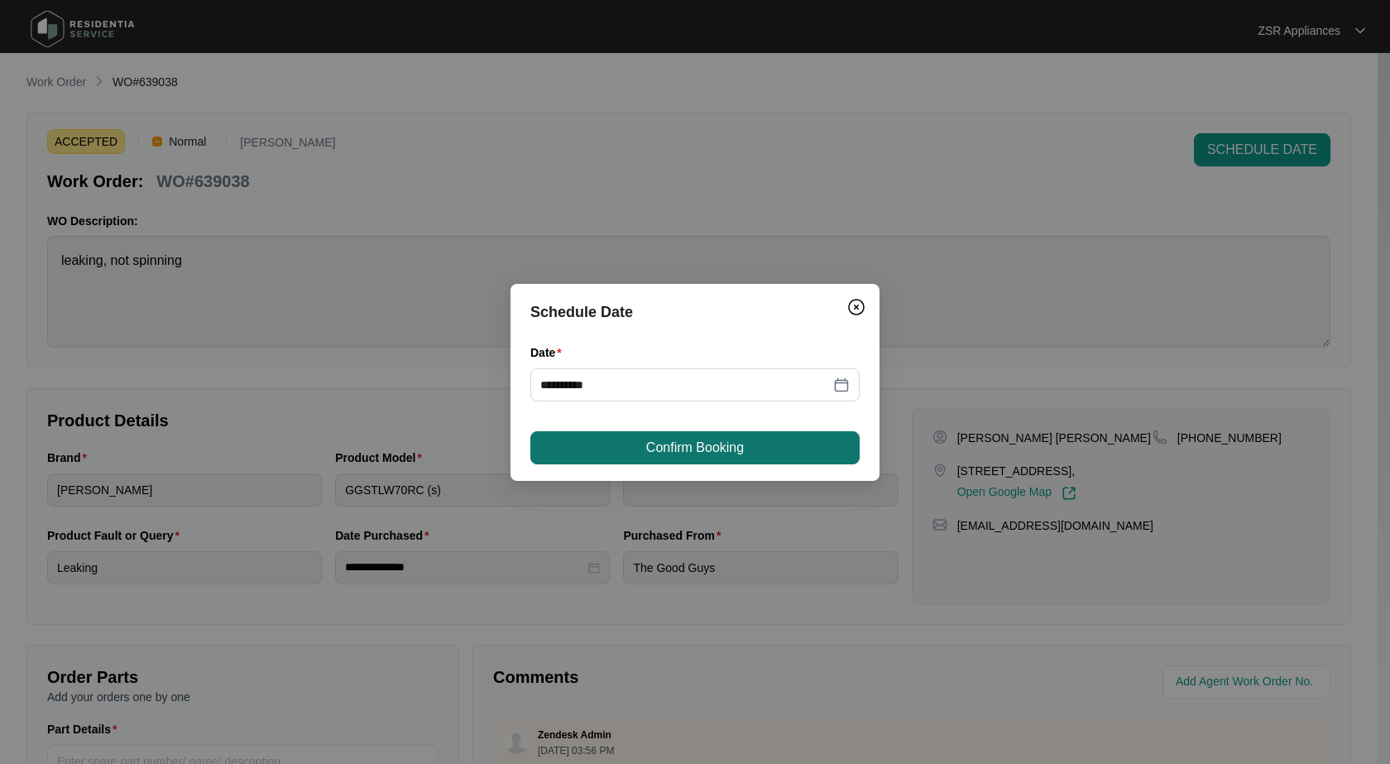
click at [714, 451] on span "Confirm Booking" at bounding box center [695, 448] width 98 height 20
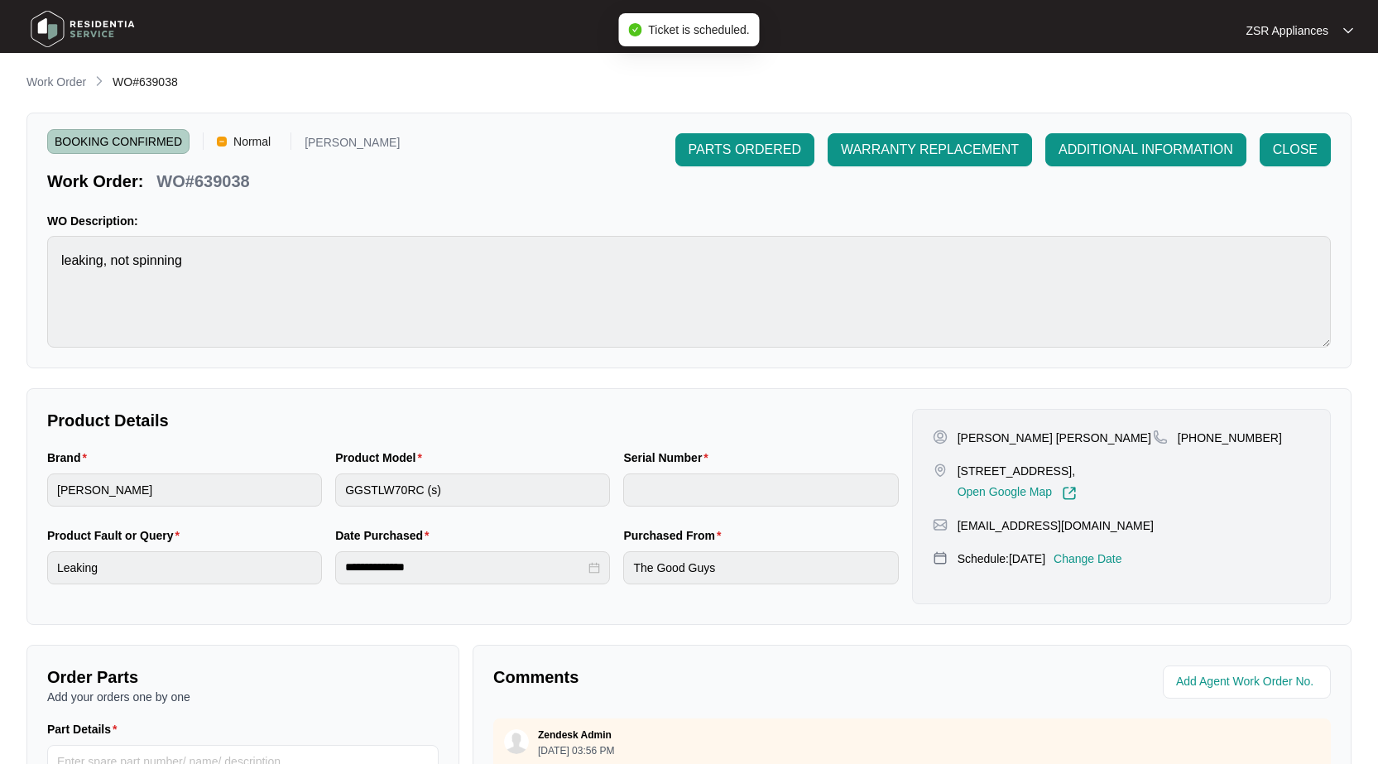
click at [60, 79] on p "Work Order" at bounding box center [56, 82] width 60 height 17
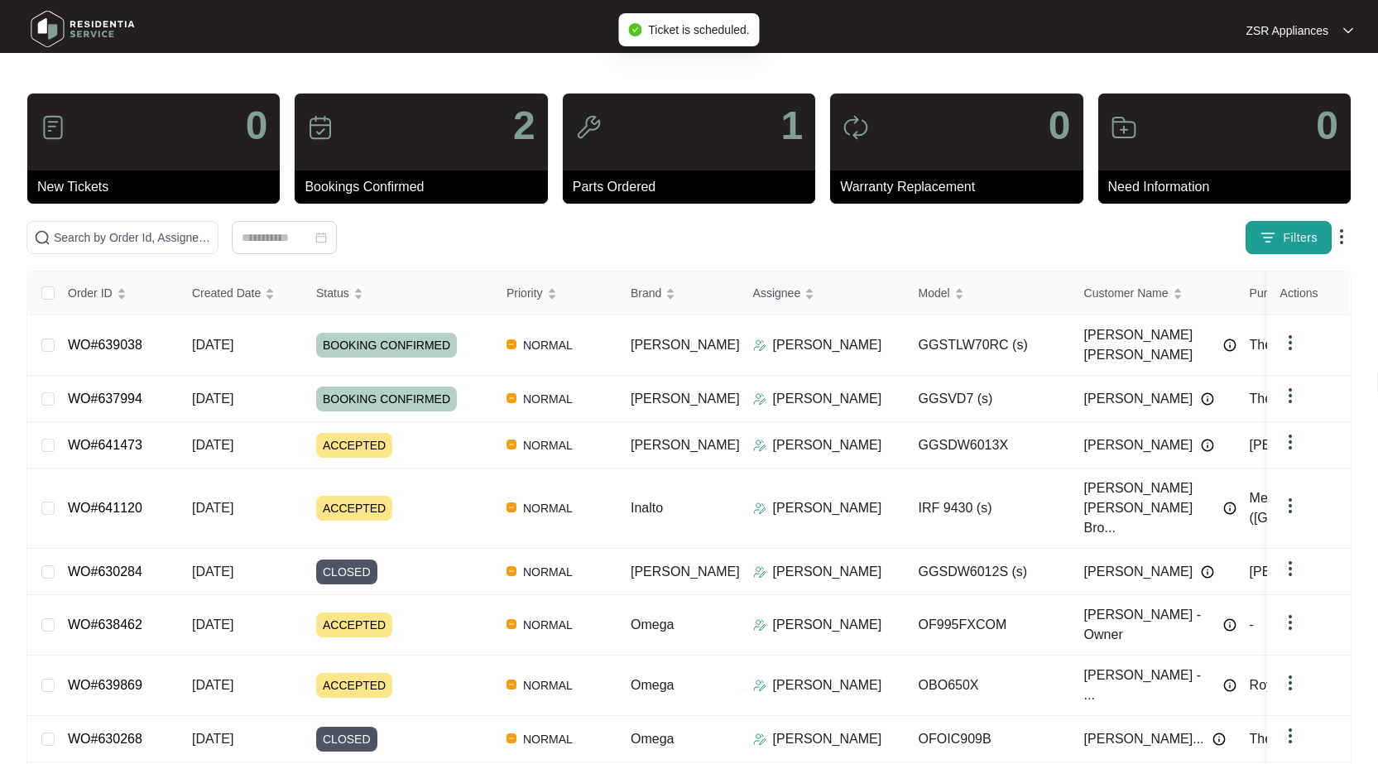
click at [1284, 224] on button "Filters" at bounding box center [1288, 237] width 86 height 33
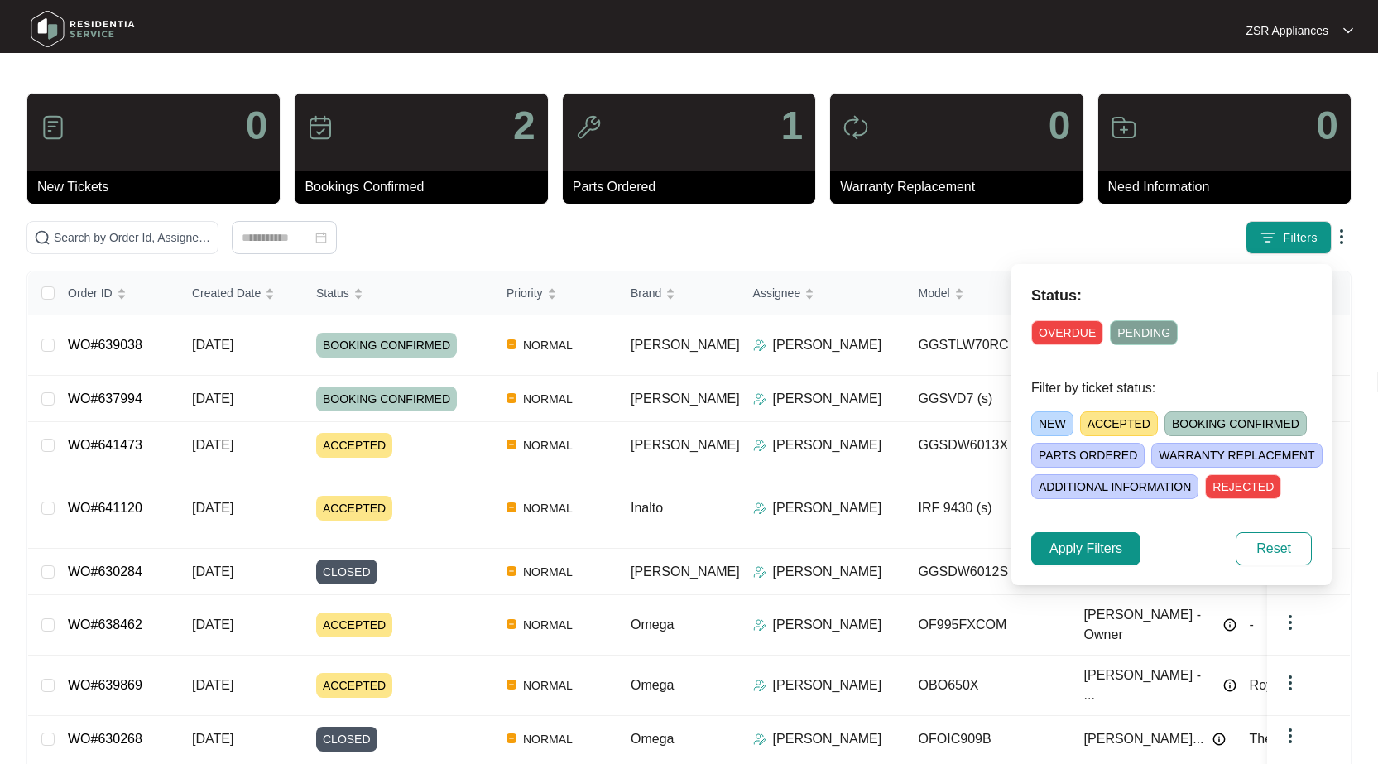
click at [1047, 421] on span "NEW" at bounding box center [1052, 423] width 42 height 25
click at [1097, 419] on span "ACCEPTED" at bounding box center [1122, 423] width 78 height 25
click at [1110, 539] on span "Apply Filters" at bounding box center [1085, 549] width 73 height 20
